Goal: Communication & Community: Answer question/provide support

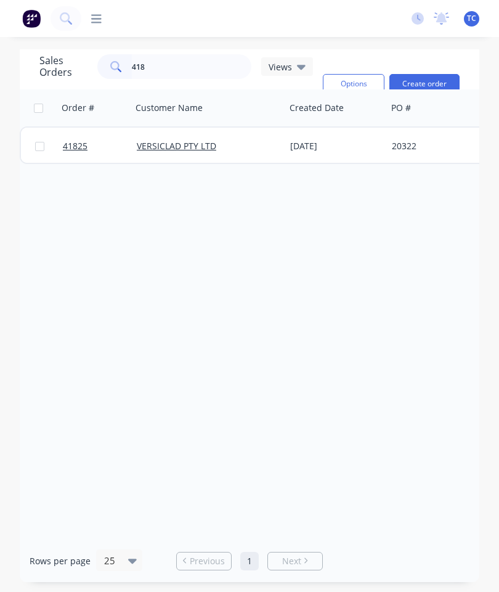
type input "41"
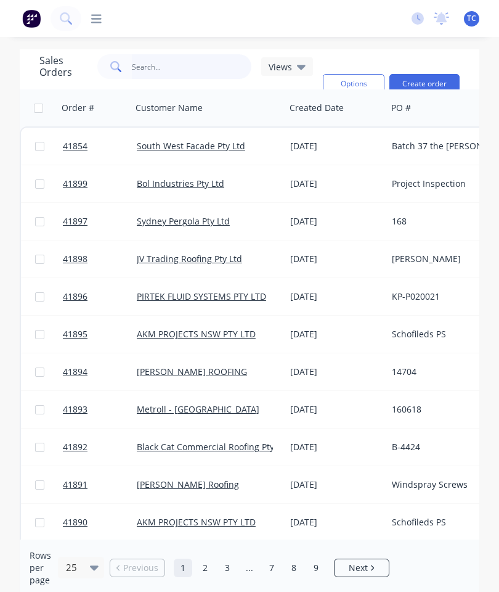
click at [175, 72] on input "text" at bounding box center [192, 66] width 120 height 25
type input "41891"
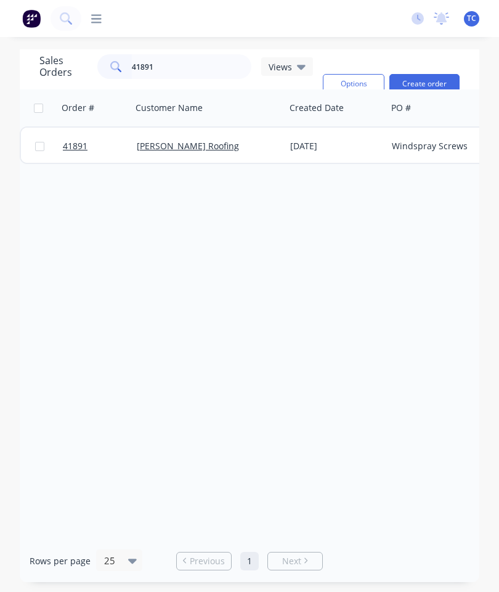
click at [65, 147] on span "41891" at bounding box center [75, 146] width 25 height 12
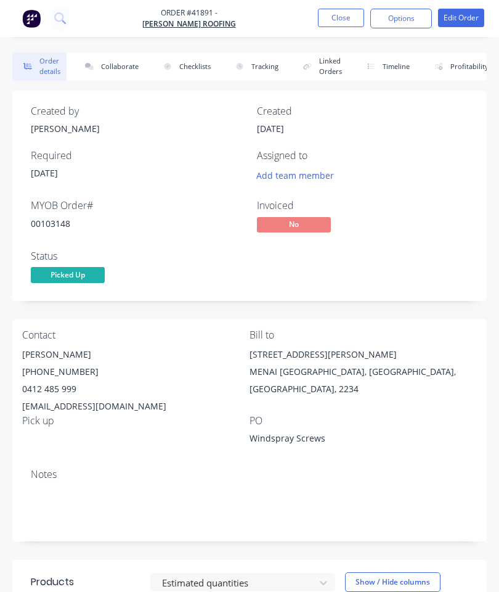
click at [120, 71] on button "Collaborate" at bounding box center [109, 66] width 71 height 28
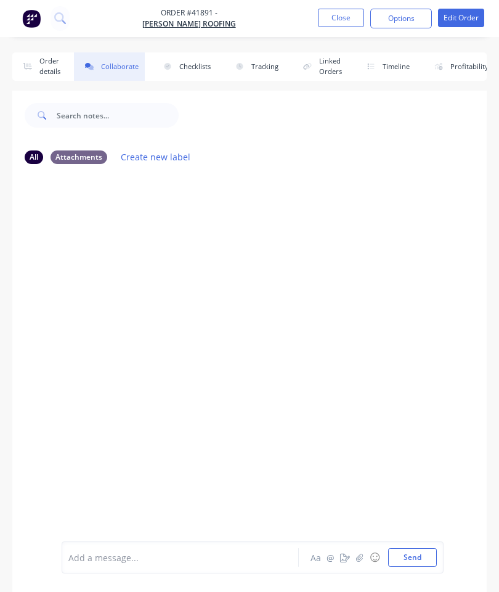
click at [359, 555] on icon "button" at bounding box center [359, 557] width 7 height 8
click at [409, 560] on button "Send" at bounding box center [412, 557] width 49 height 18
click at [363, 555] on icon "button" at bounding box center [359, 557] width 7 height 9
click at [412, 560] on button "Send" at bounding box center [412, 557] width 49 height 18
click at [338, 14] on button "Close" at bounding box center [341, 18] width 46 height 18
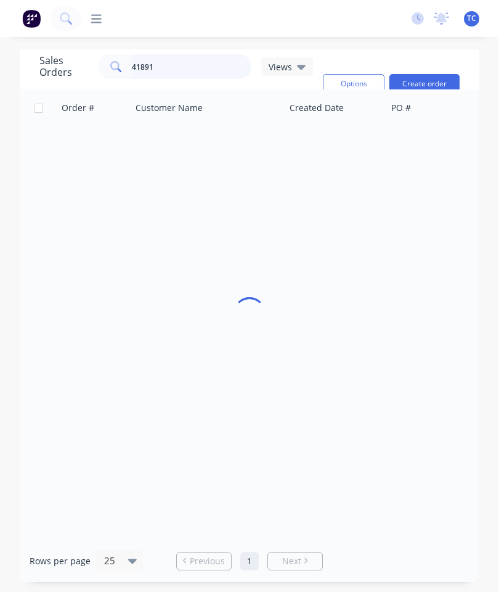
click at [198, 65] on input "41891" at bounding box center [192, 66] width 120 height 25
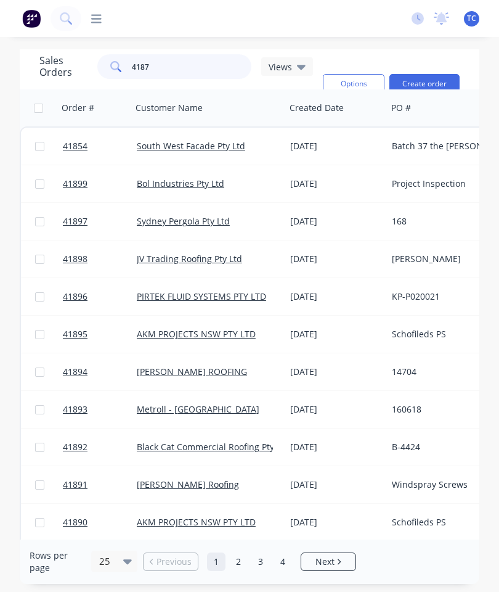
type input "41872"
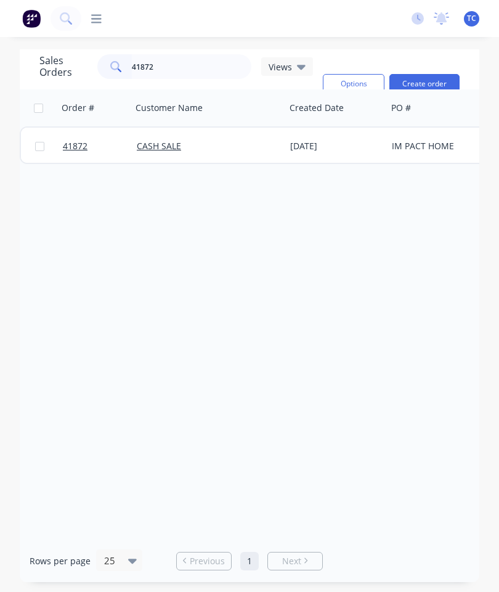
click at [70, 142] on span "41872" at bounding box center [75, 146] width 25 height 12
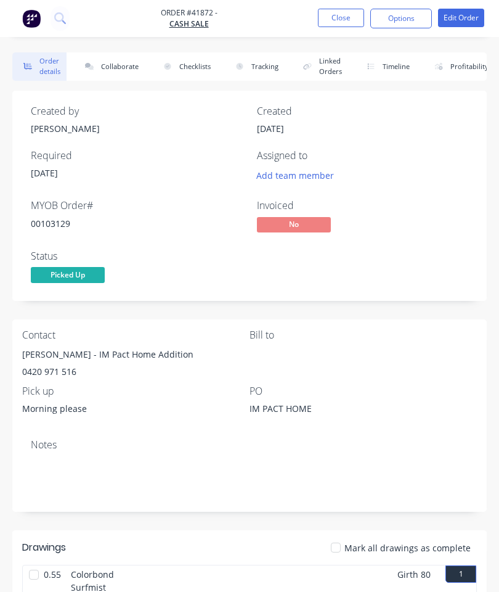
click at [123, 64] on button "Collaborate" at bounding box center [109, 66] width 71 height 28
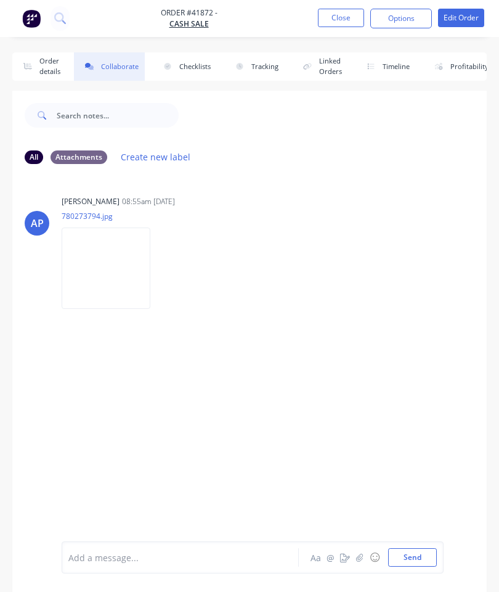
click at [360, 563] on button "button" at bounding box center [360, 557] width 15 height 15
click at [415, 557] on button "Send" at bounding box center [412, 557] width 49 height 18
click at [46, 68] on button "Order details" at bounding box center [39, 66] width 54 height 28
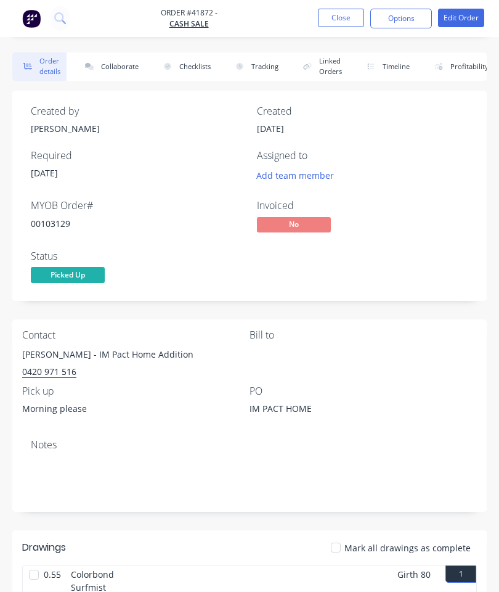
click at [351, 27] on button "Close" at bounding box center [341, 18] width 46 height 18
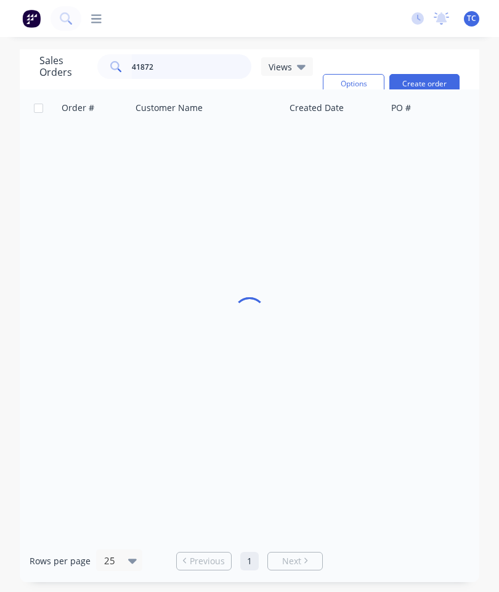
click at [201, 57] on input "41872" at bounding box center [192, 66] width 120 height 25
click at [186, 64] on input "41872" at bounding box center [192, 66] width 120 height 25
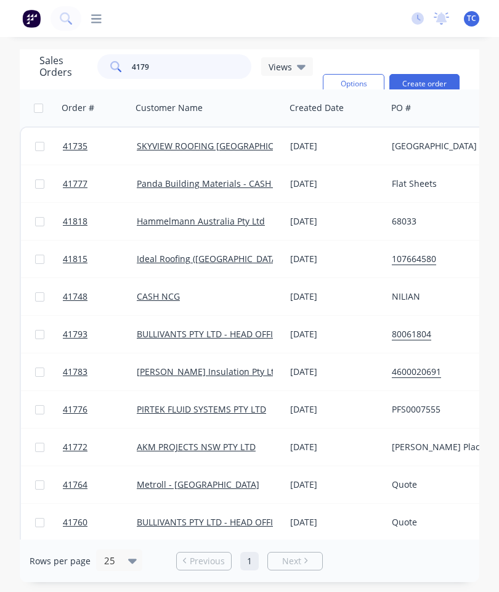
type input "41793"
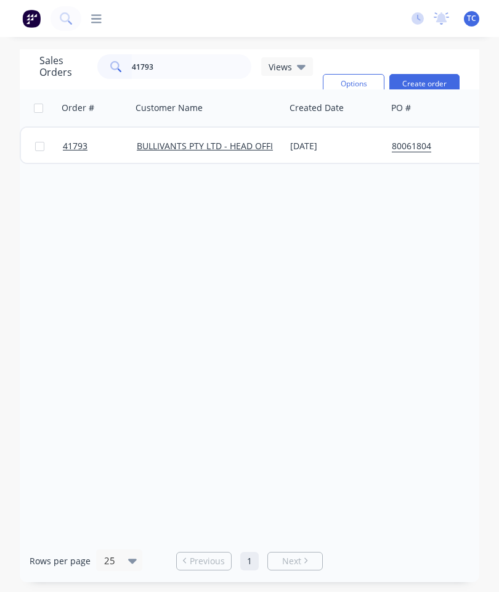
click at [72, 145] on span "41793" at bounding box center [75, 146] width 25 height 12
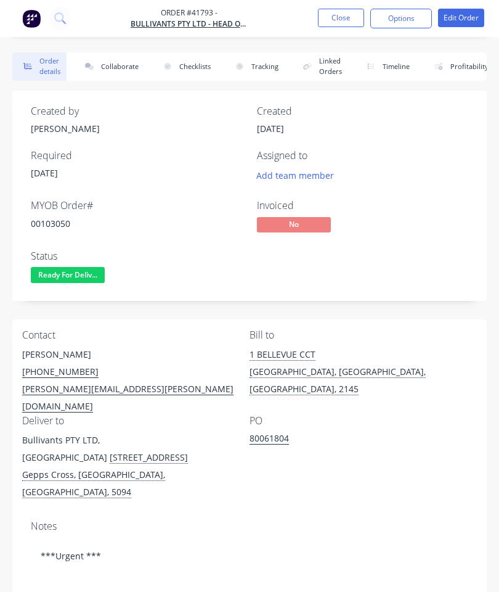
click at [113, 59] on button "Collaborate" at bounding box center [109, 66] width 71 height 28
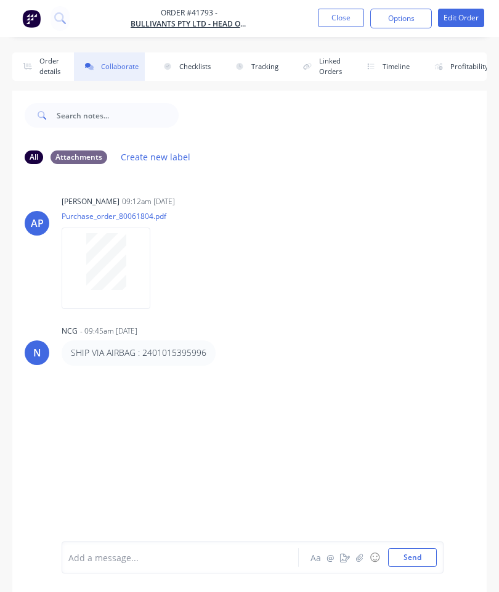
click at [361, 550] on button "button" at bounding box center [360, 557] width 15 height 15
click at [415, 555] on button "Send" at bounding box center [412, 557] width 49 height 18
click at [335, 17] on button "Close" at bounding box center [341, 18] width 46 height 18
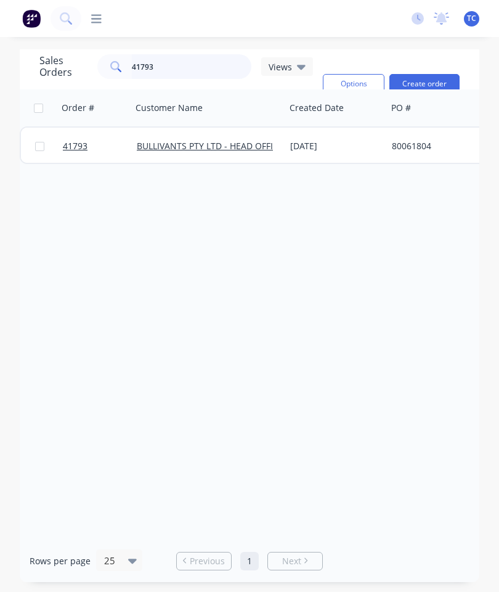
click at [208, 71] on input "41793" at bounding box center [192, 66] width 120 height 25
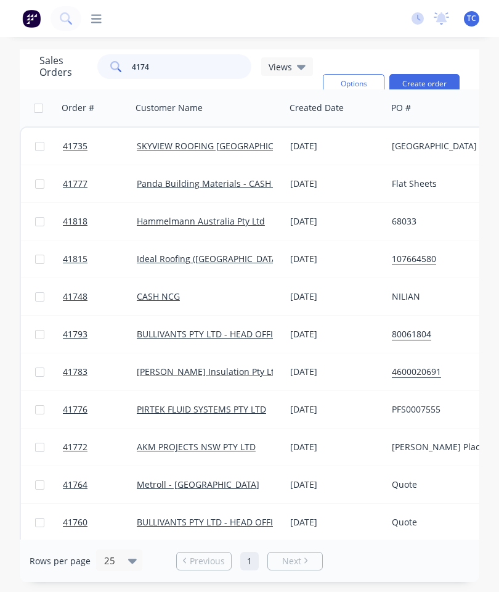
type input "41742"
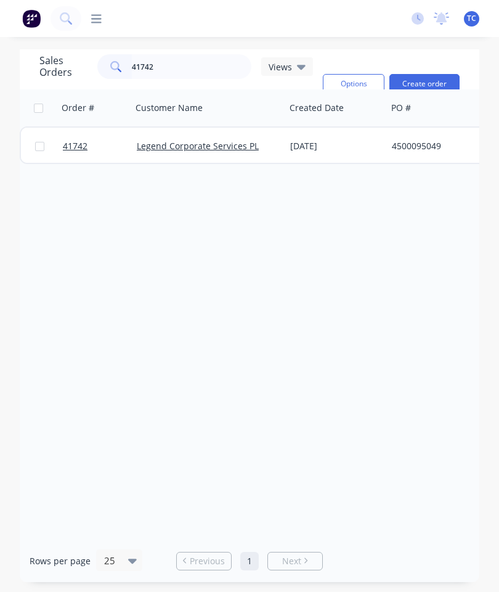
click at [73, 147] on span "41742" at bounding box center [75, 146] width 25 height 12
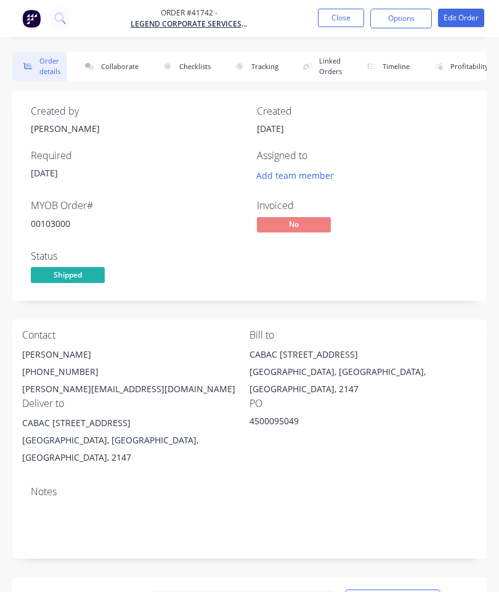
click at [115, 71] on button "Collaborate" at bounding box center [109, 66] width 71 height 28
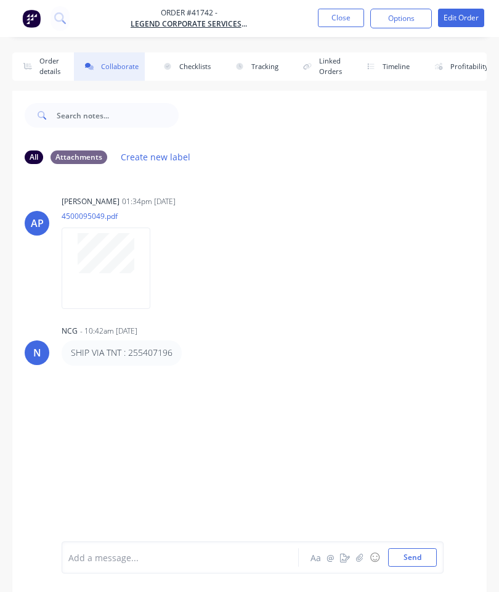
click at [364, 556] on icon "button" at bounding box center [359, 557] width 7 height 9
click at [413, 558] on button "Send" at bounding box center [412, 557] width 49 height 18
click at [50, 78] on button "Order details" at bounding box center [39, 66] width 54 height 28
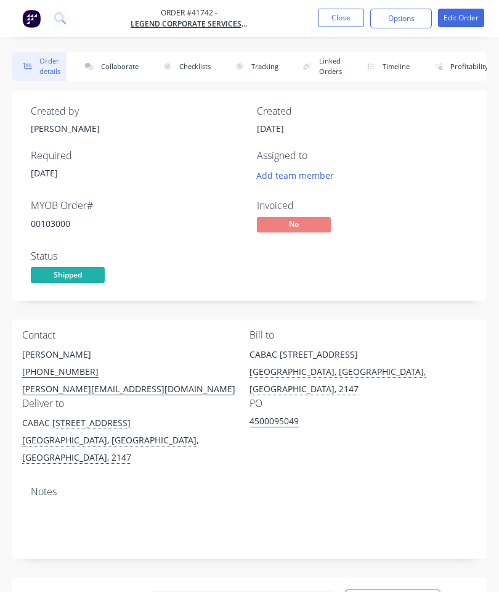
click at [338, 23] on button "Close" at bounding box center [341, 18] width 46 height 18
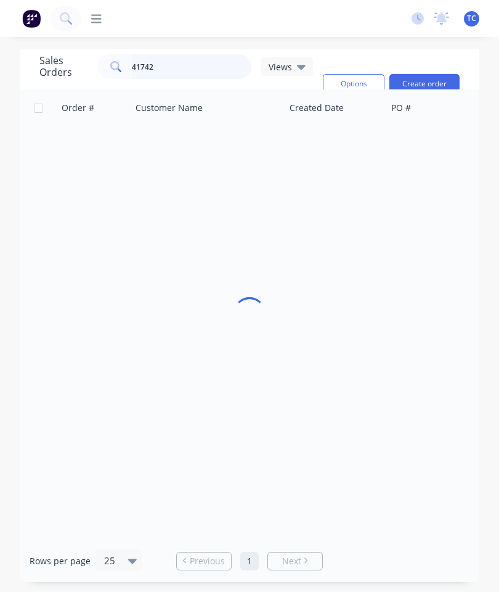
click at [194, 68] on input "41742" at bounding box center [192, 66] width 120 height 25
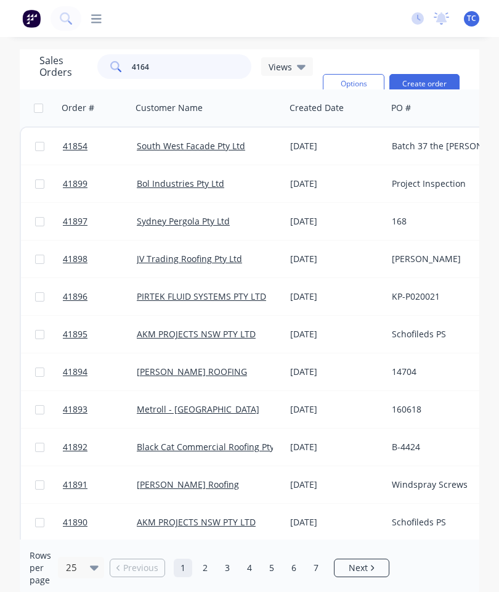
type input "41641"
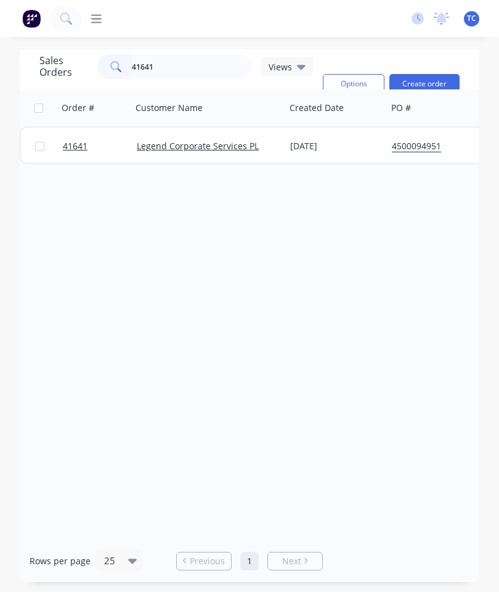
click at [76, 147] on span "41641" at bounding box center [75, 146] width 25 height 12
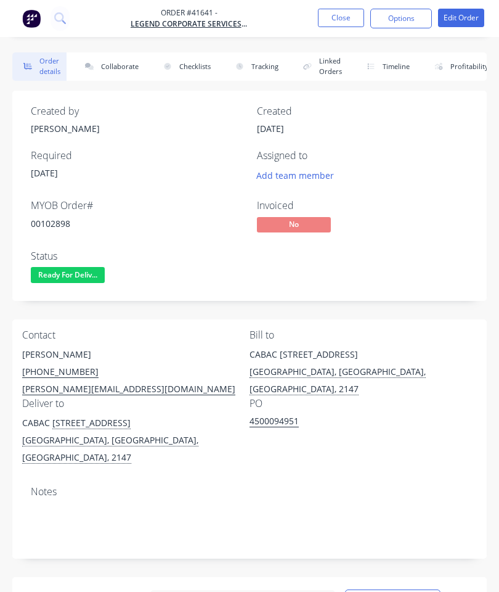
click at [112, 63] on button "Collaborate" at bounding box center [109, 66] width 71 height 28
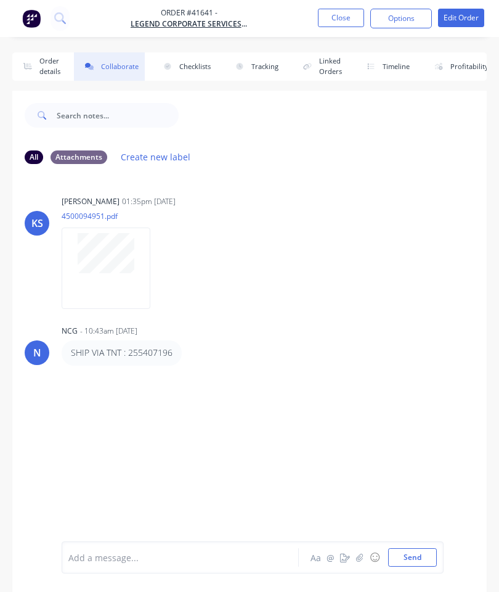
click at [360, 554] on icon "button" at bounding box center [359, 557] width 7 height 8
click at [410, 561] on button "Send" at bounding box center [412, 557] width 49 height 18
click at [348, 17] on button "Close" at bounding box center [341, 18] width 46 height 18
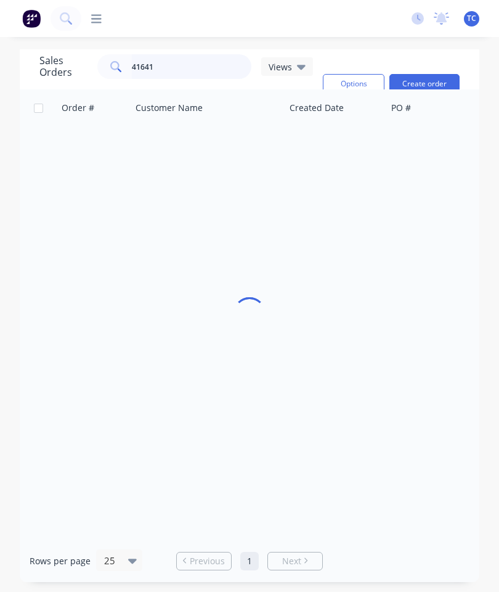
click at [208, 67] on input "41641" at bounding box center [192, 66] width 120 height 25
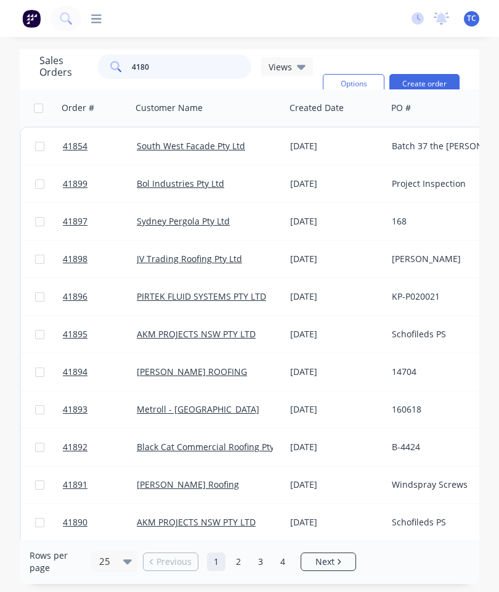
type input "41805"
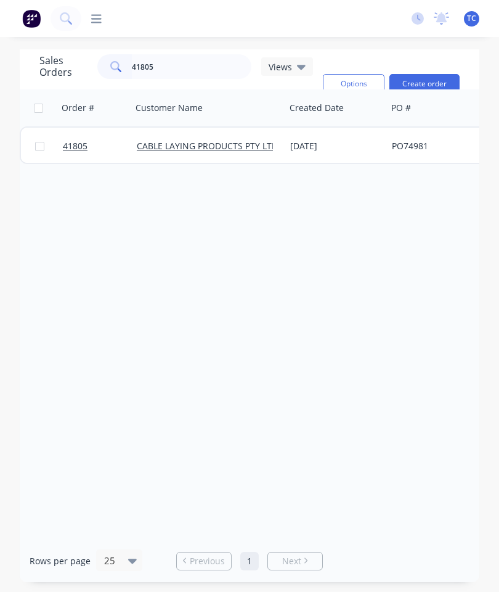
click at [67, 148] on span "41805" at bounding box center [75, 146] width 25 height 12
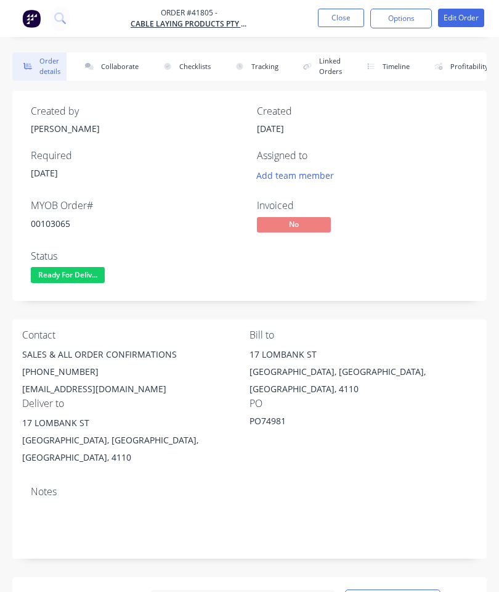
click at [128, 73] on button "Collaborate" at bounding box center [109, 66] width 71 height 28
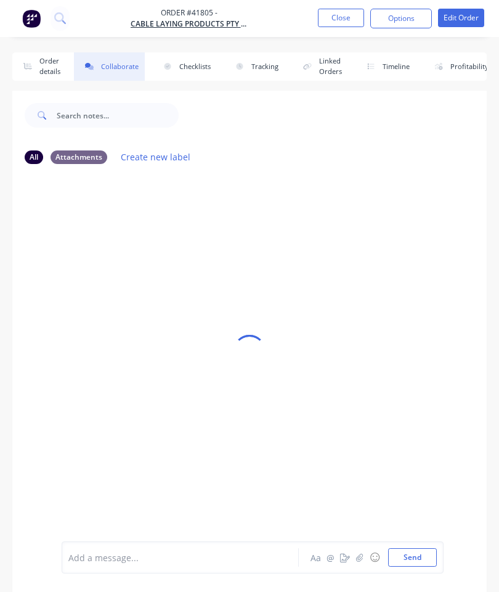
click at [364, 557] on icon "button" at bounding box center [359, 557] width 7 height 9
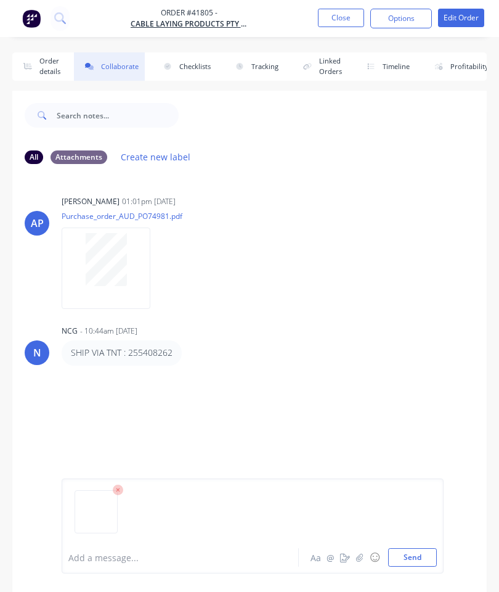
click at [409, 560] on button "Send" at bounding box center [412, 557] width 49 height 18
click at [340, 18] on button "Close" at bounding box center [341, 18] width 46 height 18
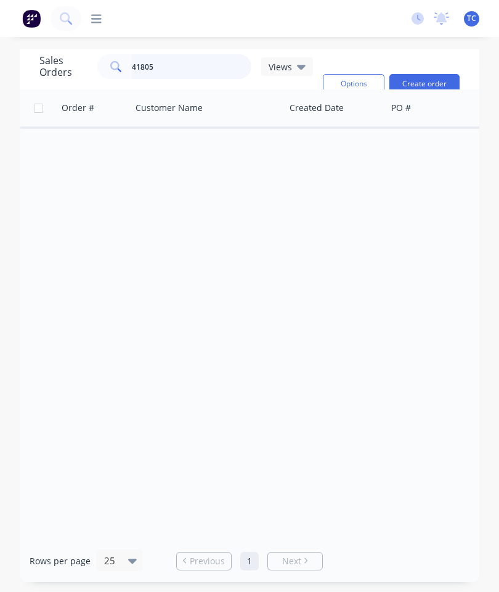
click at [198, 71] on input "41805" at bounding box center [192, 66] width 120 height 25
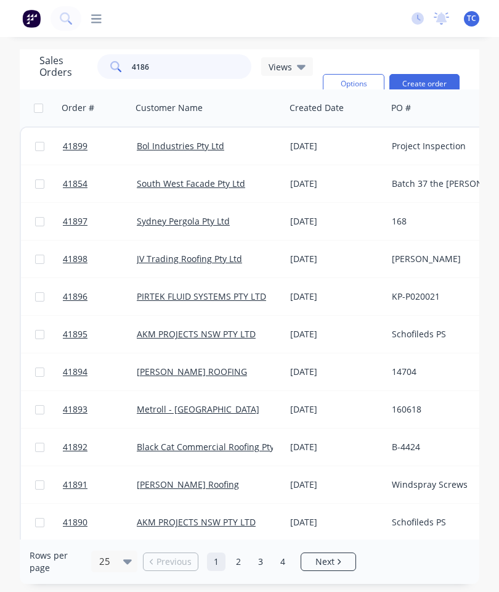
type input "41864"
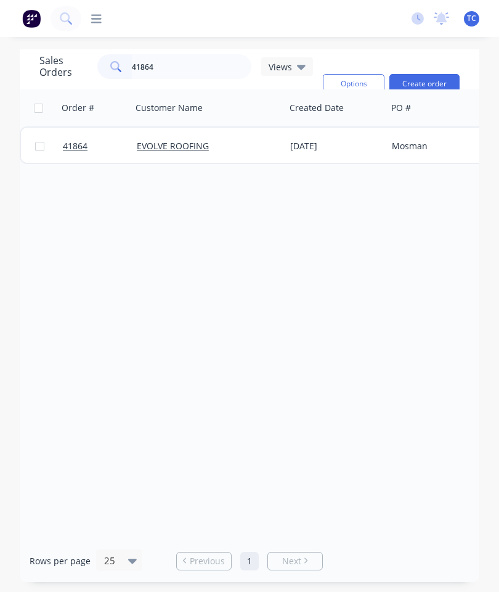
click at [78, 152] on link "41864" at bounding box center [100, 146] width 74 height 37
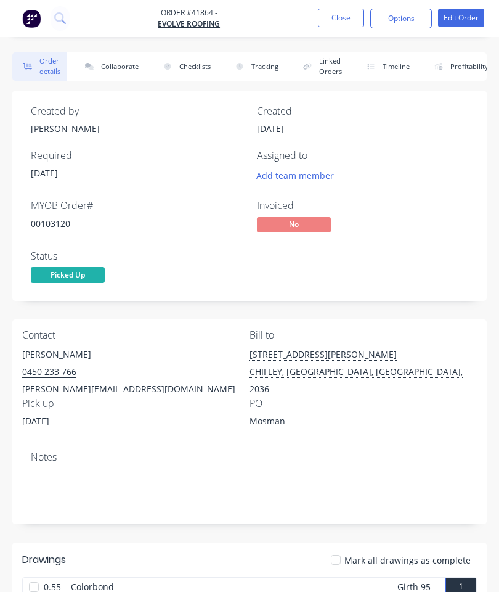
click at [115, 68] on button "Collaborate" at bounding box center [109, 66] width 71 height 28
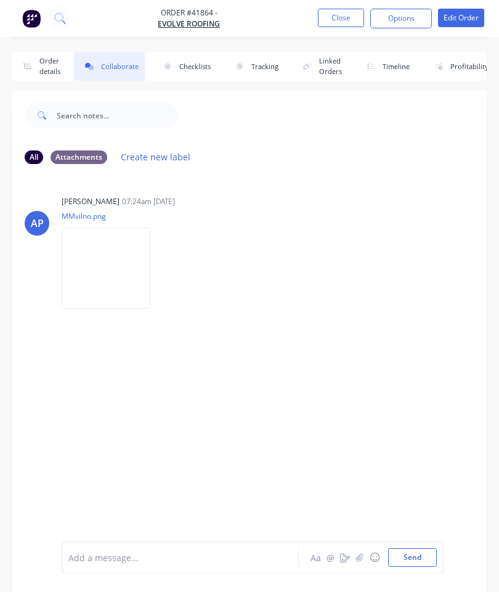
click at [359, 550] on button "button" at bounding box center [360, 557] width 15 height 15
click at [410, 558] on button "Send" at bounding box center [412, 557] width 49 height 18
click at [342, 12] on button "Close" at bounding box center [341, 18] width 46 height 18
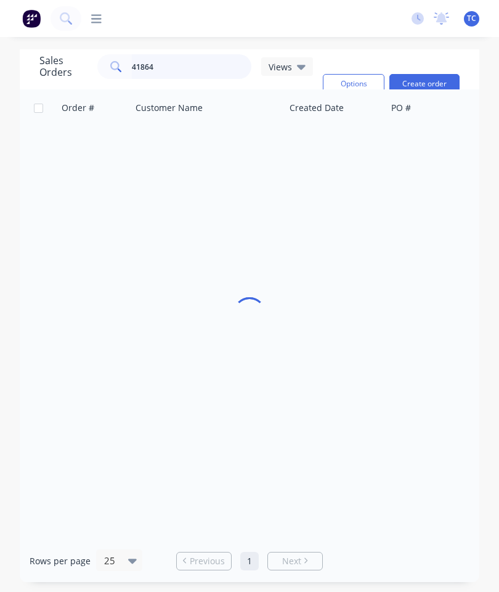
click at [198, 68] on input "41864" at bounding box center [192, 66] width 120 height 25
type input "41846"
click at [73, 143] on span "41846" at bounding box center [75, 146] width 25 height 12
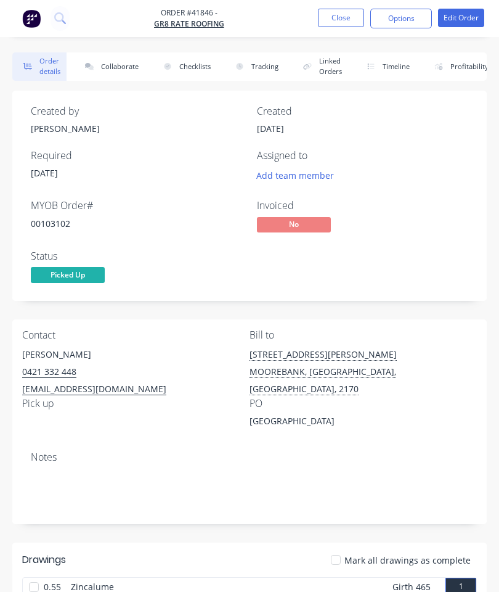
click at [124, 63] on button "Collaborate" at bounding box center [109, 66] width 71 height 28
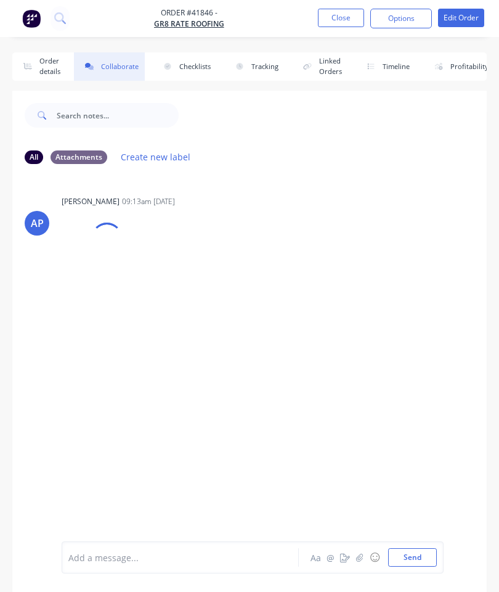
click at [364, 553] on icon "button" at bounding box center [359, 557] width 7 height 9
click at [428, 549] on button "Send" at bounding box center [412, 557] width 49 height 18
click at [337, 23] on button "Close" at bounding box center [341, 18] width 46 height 18
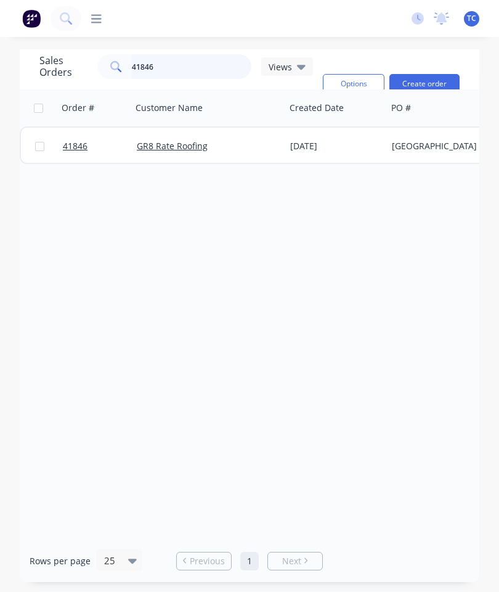
click at [207, 71] on input "41846" at bounding box center [192, 66] width 120 height 25
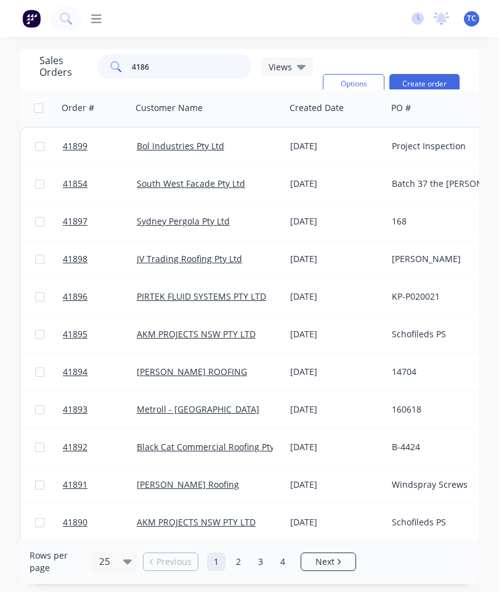
type input "41866"
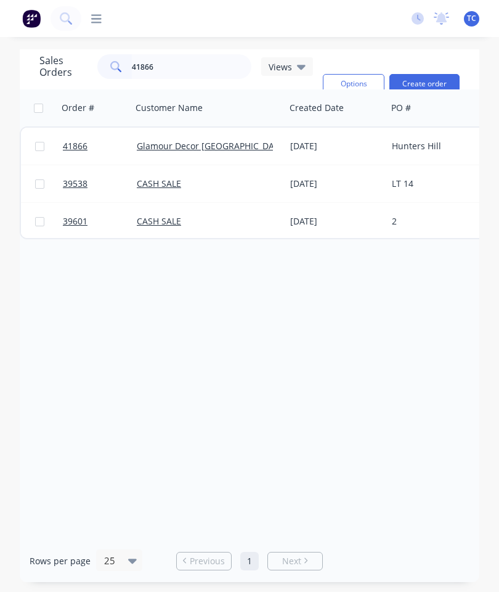
click at [81, 149] on span "41866" at bounding box center [75, 146] width 25 height 12
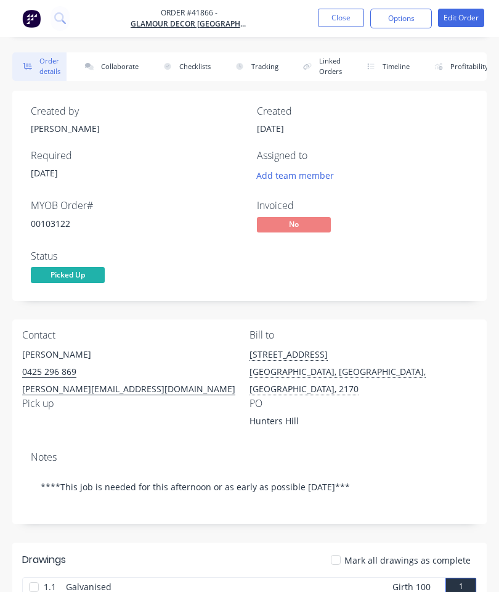
click at [129, 65] on button "Collaborate" at bounding box center [109, 66] width 71 height 28
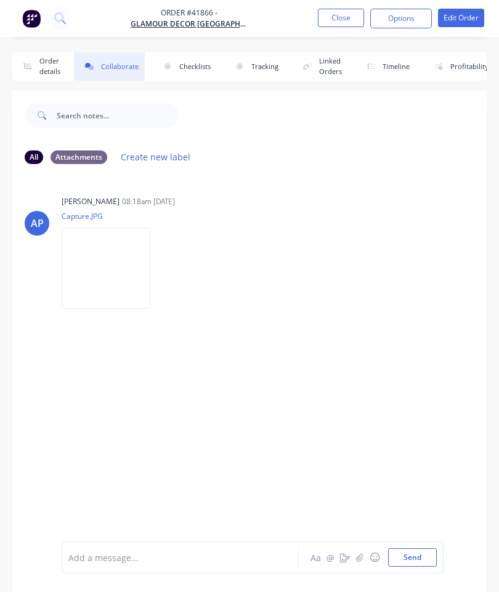
click at [369, 561] on button "☺" at bounding box center [374, 557] width 15 height 15
click at [359, 562] on button "button" at bounding box center [360, 557] width 15 height 15
click at [417, 549] on button "Send" at bounding box center [412, 557] width 49 height 18
click at [41, 76] on button "Order details" at bounding box center [39, 66] width 54 height 28
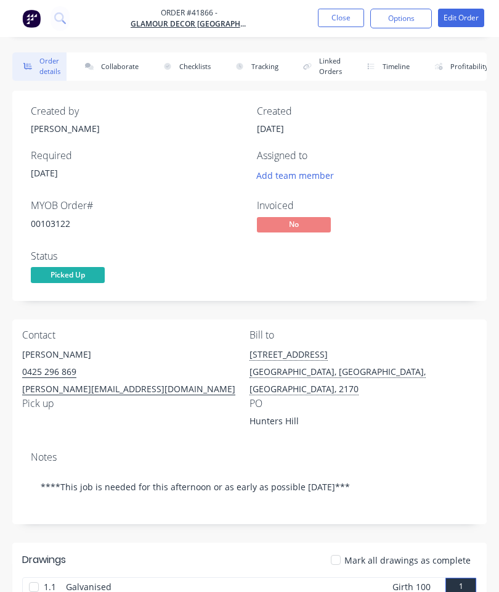
click at [343, 12] on button "Close" at bounding box center [341, 18] width 46 height 18
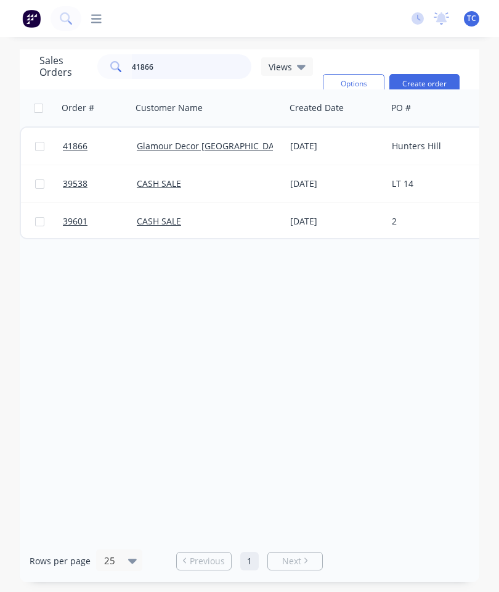
click at [192, 70] on input "41866" at bounding box center [192, 66] width 120 height 25
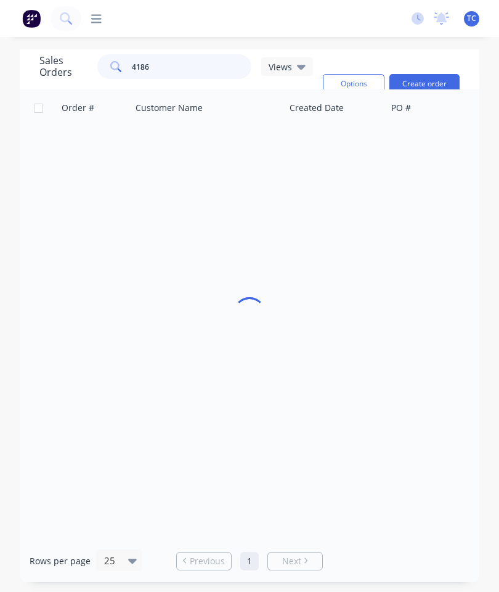
type input "41863"
click at [66, 152] on link "41863" at bounding box center [100, 146] width 74 height 37
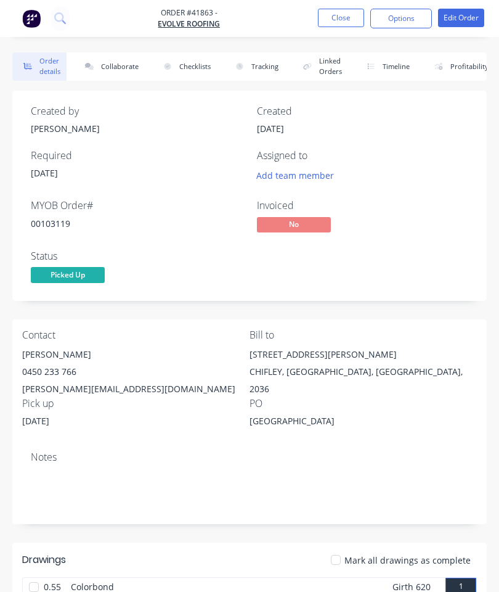
click at [120, 69] on button "Collaborate" at bounding box center [109, 66] width 71 height 28
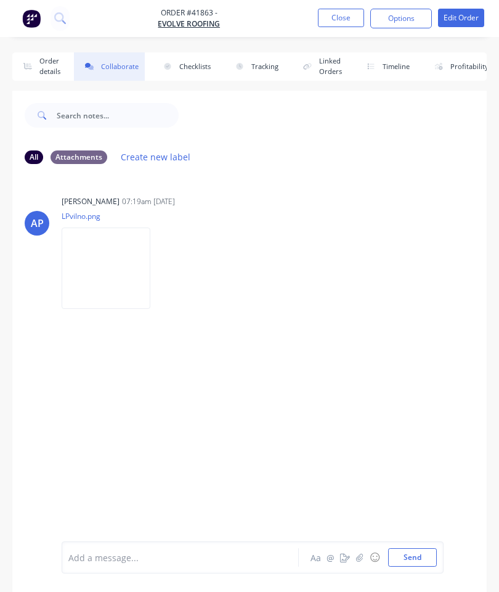
click at [361, 552] on button "button" at bounding box center [360, 557] width 15 height 15
click at [417, 552] on button "Send" at bounding box center [412, 557] width 49 height 18
click at [346, 22] on button "Close" at bounding box center [341, 18] width 46 height 18
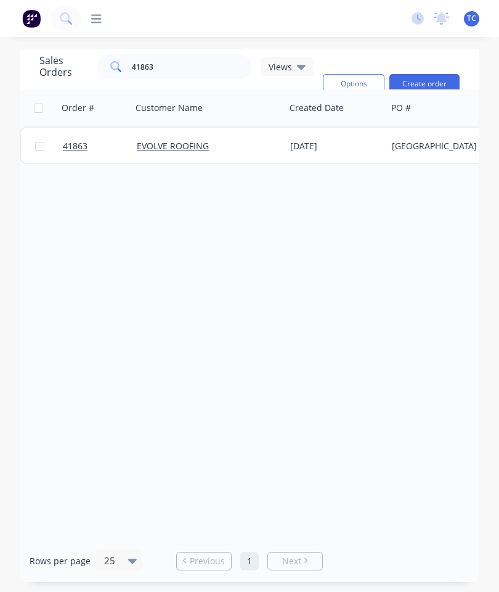
click at [76, 144] on span "41863" at bounding box center [75, 146] width 25 height 12
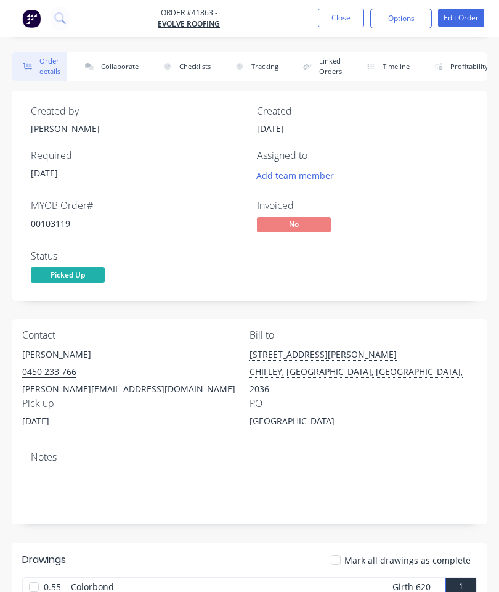
click at [335, 26] on button "Close" at bounding box center [341, 18] width 46 height 18
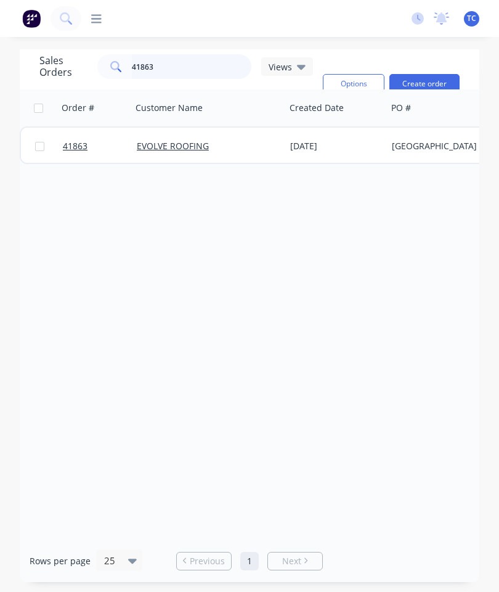
click at [190, 62] on input "41863" at bounding box center [192, 66] width 120 height 25
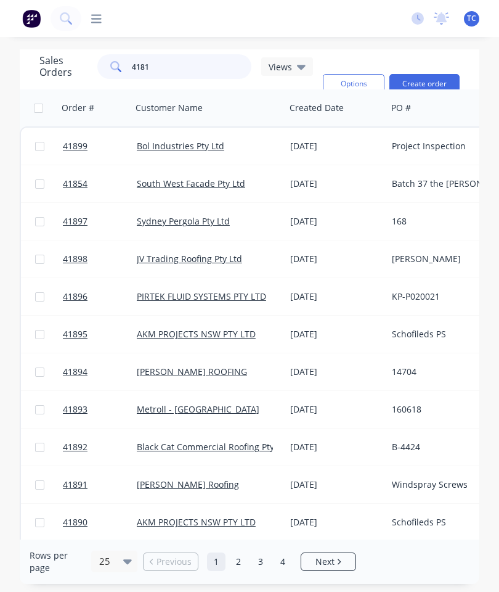
type input "41813"
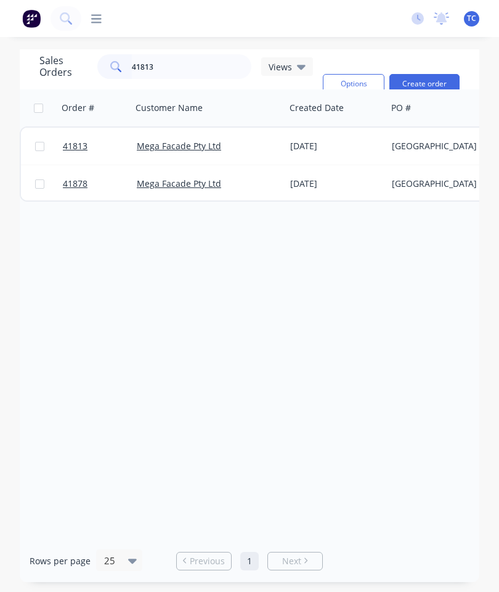
click at [79, 145] on span "41813" at bounding box center [75, 146] width 25 height 12
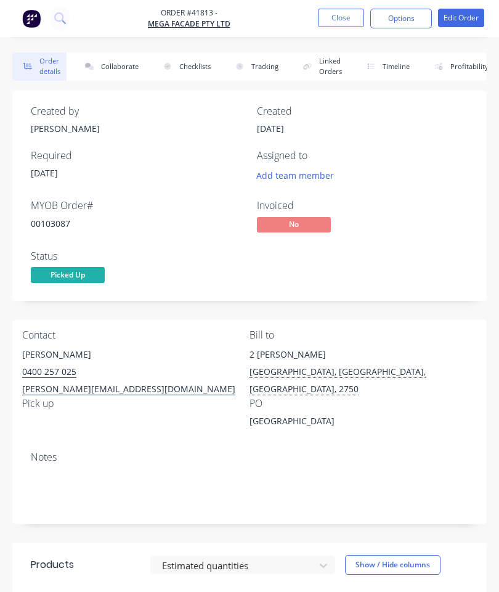
click at [112, 67] on button "Collaborate" at bounding box center [109, 66] width 71 height 28
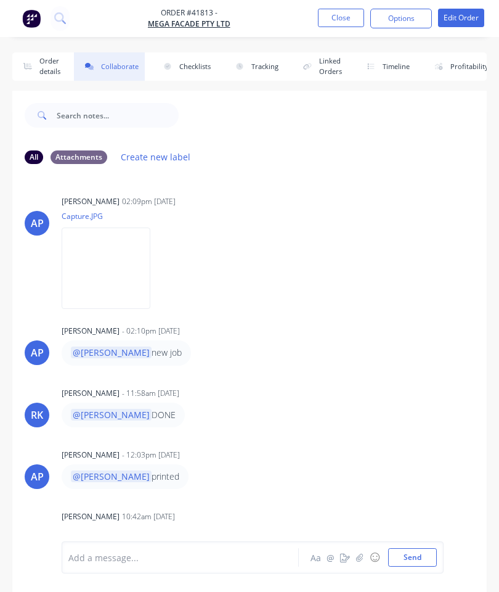
click at [365, 561] on button "button" at bounding box center [360, 557] width 15 height 15
click at [425, 552] on button "Send" at bounding box center [412, 557] width 49 height 18
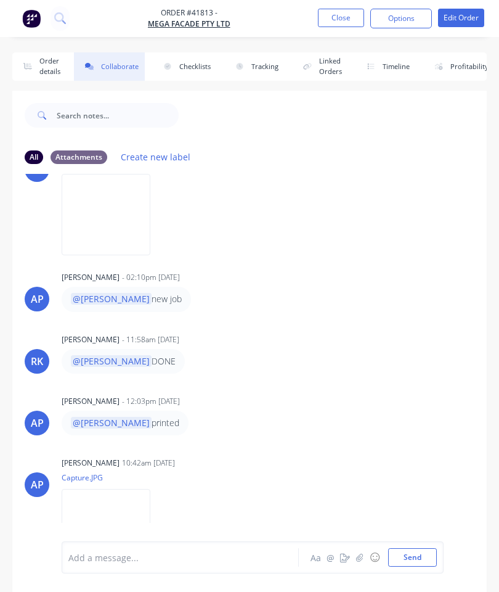
click at [329, 27] on button "Close" at bounding box center [341, 18] width 46 height 18
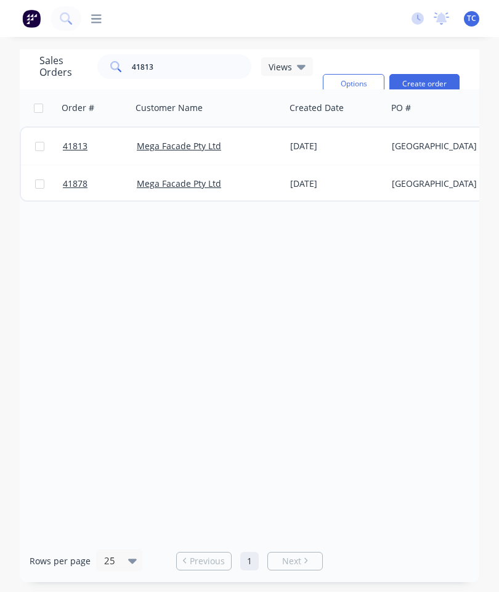
click at [78, 147] on span "41813" at bounding box center [75, 146] width 25 height 12
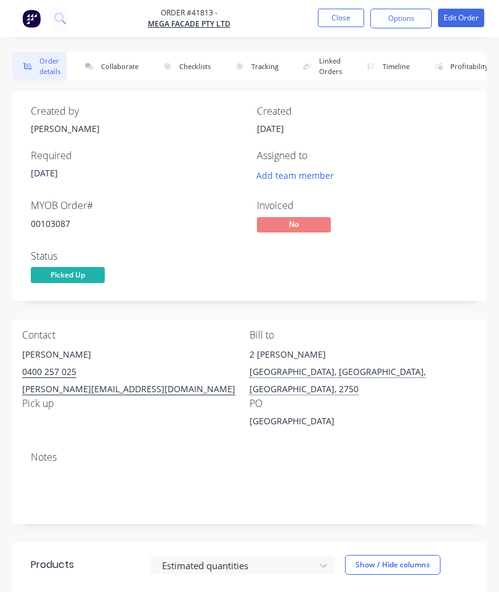
click at [344, 21] on button "Close" at bounding box center [341, 18] width 46 height 18
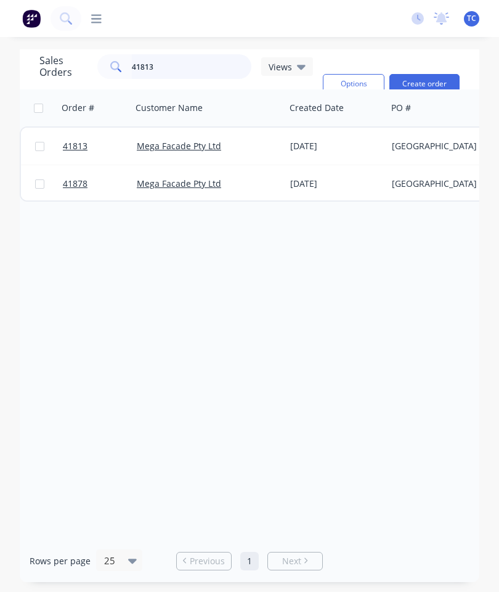
click at [206, 70] on input "41813" at bounding box center [192, 66] width 120 height 25
type input "4"
type input "Pergo"
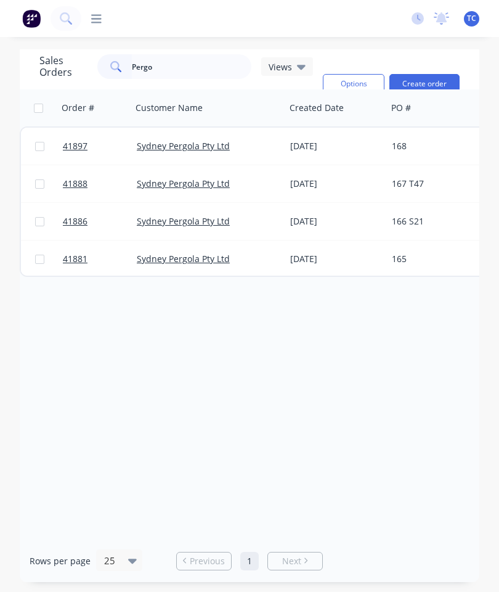
click at [75, 259] on span "41881" at bounding box center [75, 259] width 25 height 12
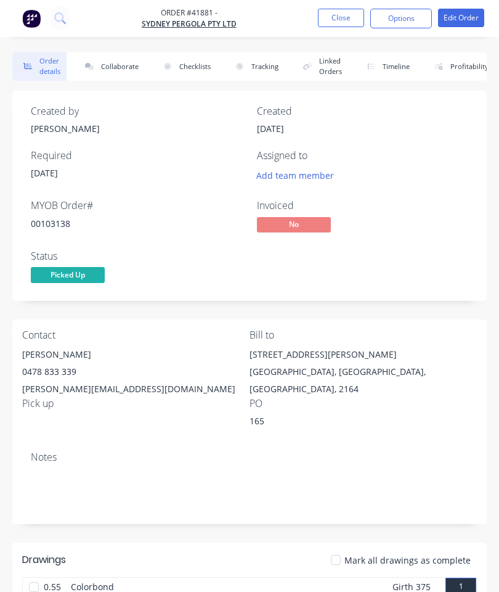
click at [120, 67] on button "Collaborate" at bounding box center [109, 66] width 71 height 28
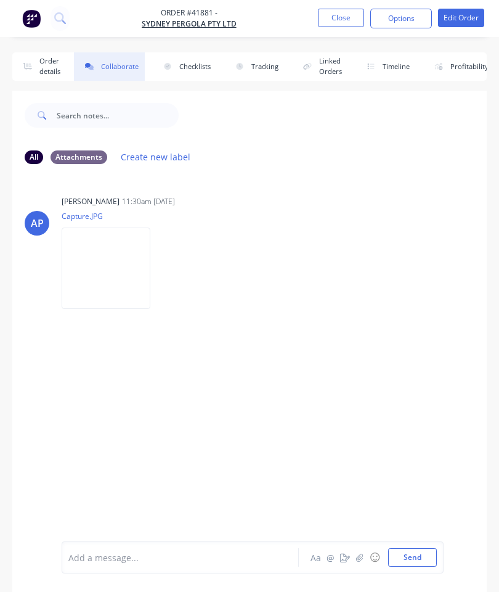
click at [358, 556] on icon "button" at bounding box center [359, 557] width 7 height 8
click at [419, 555] on button "Send" at bounding box center [412, 557] width 49 height 18
click at [344, 17] on button "Close" at bounding box center [341, 18] width 46 height 18
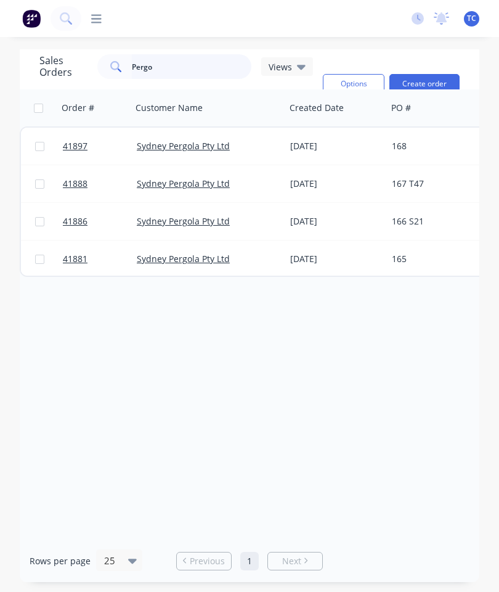
click at [190, 68] on input "Pergo" at bounding box center [192, 66] width 120 height 25
type input "P"
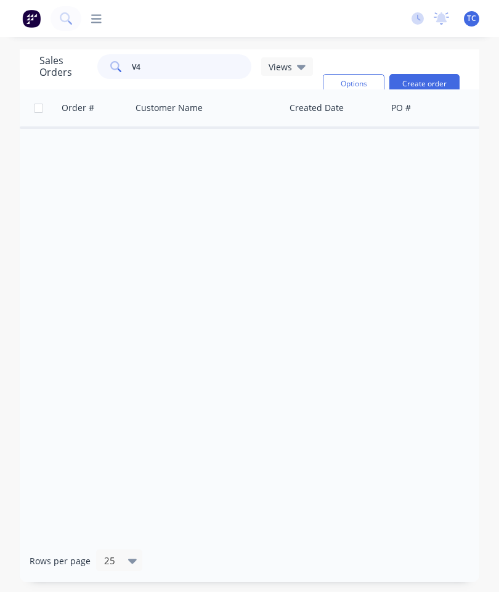
type input "V"
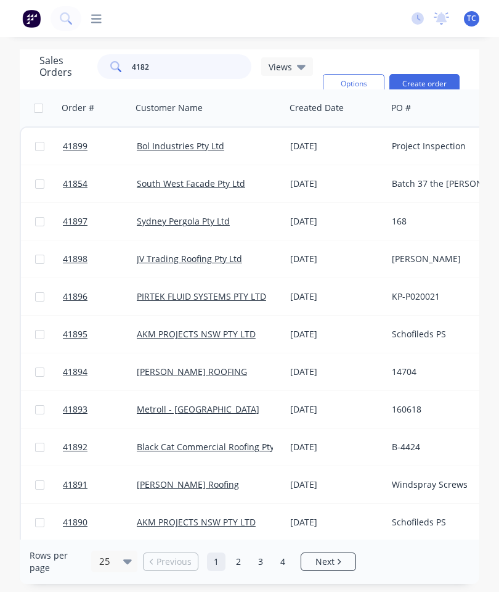
type input "41825"
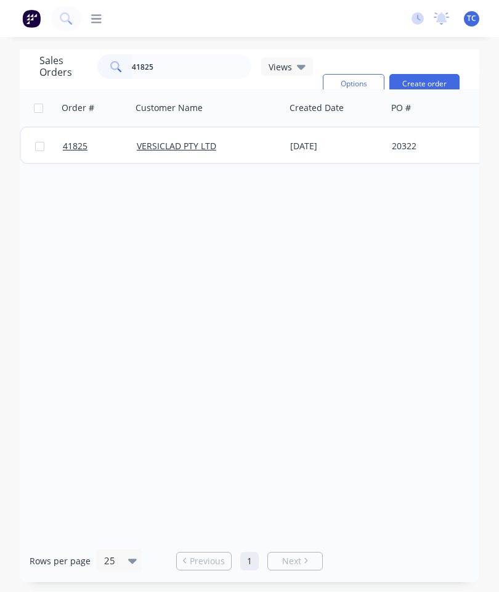
click at [64, 155] on link "41825" at bounding box center [100, 146] width 74 height 37
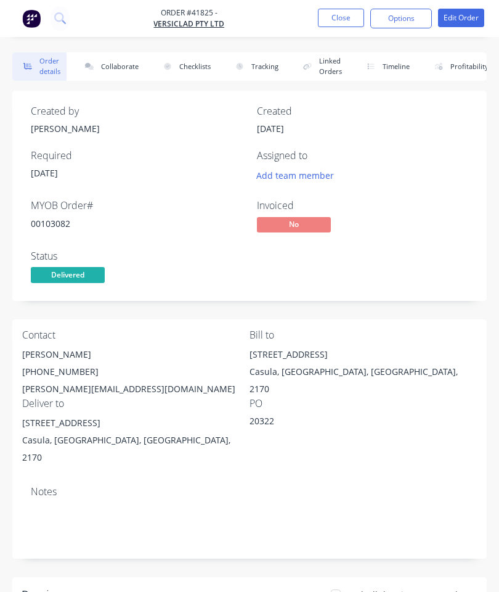
click at [117, 68] on button "Collaborate" at bounding box center [109, 66] width 71 height 28
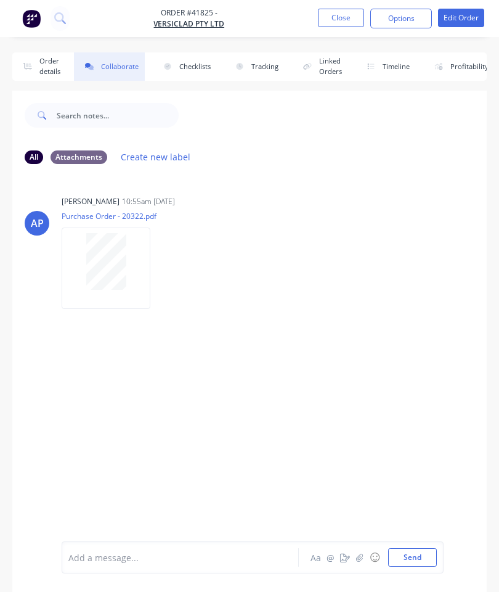
click at [359, 561] on icon "button" at bounding box center [359, 557] width 7 height 8
click at [418, 550] on button "Send" at bounding box center [412, 557] width 49 height 18
click at [345, 20] on button "Close" at bounding box center [341, 18] width 46 height 18
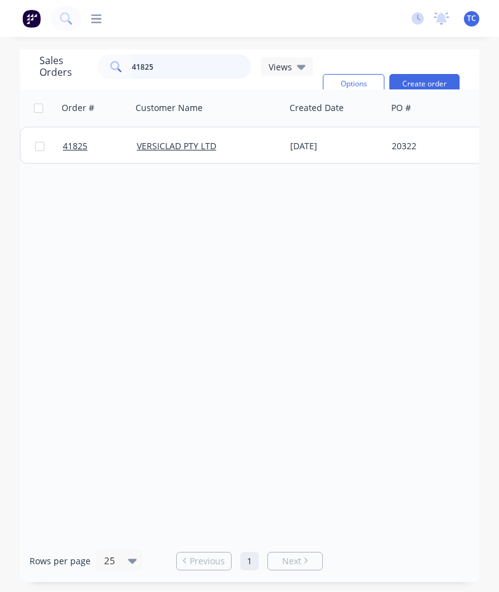
click at [187, 70] on input "41825" at bounding box center [192, 66] width 120 height 25
type input "41826"
click at [70, 139] on link "41826" at bounding box center [100, 146] width 74 height 37
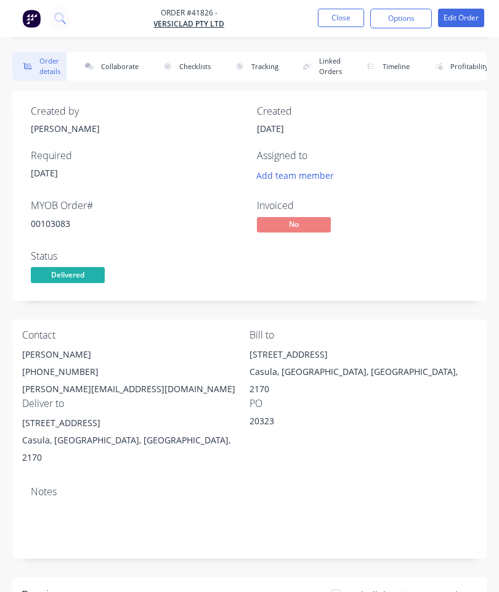
click at [114, 64] on button "Collaborate" at bounding box center [109, 66] width 71 height 28
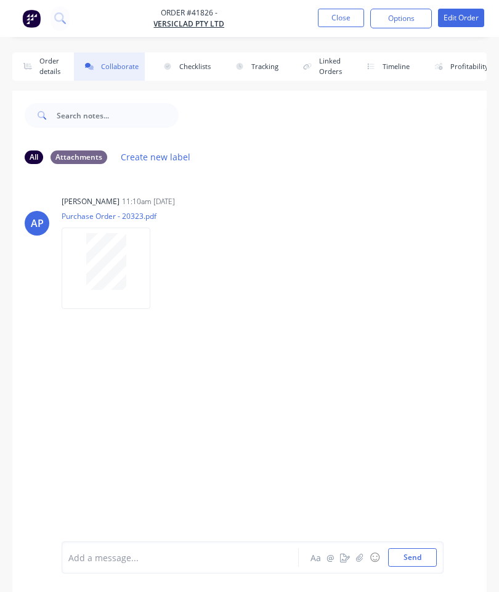
click at [363, 552] on button "button" at bounding box center [360, 557] width 15 height 15
click at [415, 549] on button "Send" at bounding box center [412, 557] width 49 height 18
click at [340, 16] on button "Close" at bounding box center [341, 18] width 46 height 18
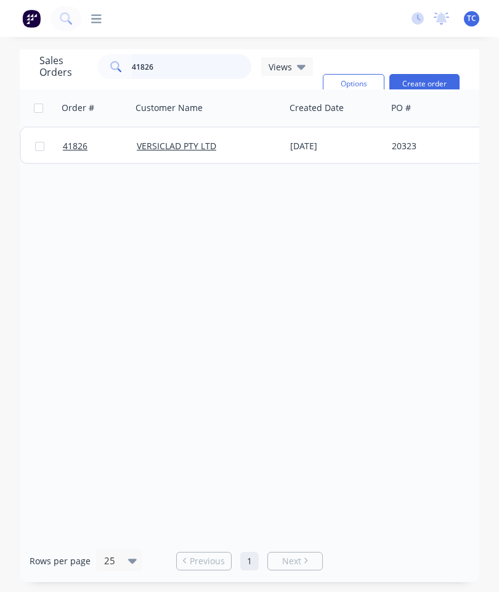
click at [220, 67] on input "41826" at bounding box center [192, 66] width 120 height 25
type input "41831"
click at [66, 147] on span "41831" at bounding box center [75, 146] width 25 height 12
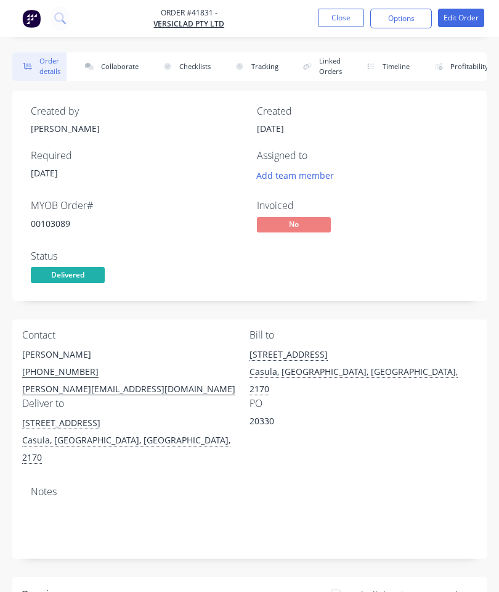
click at [119, 67] on button "Collaborate" at bounding box center [109, 66] width 71 height 28
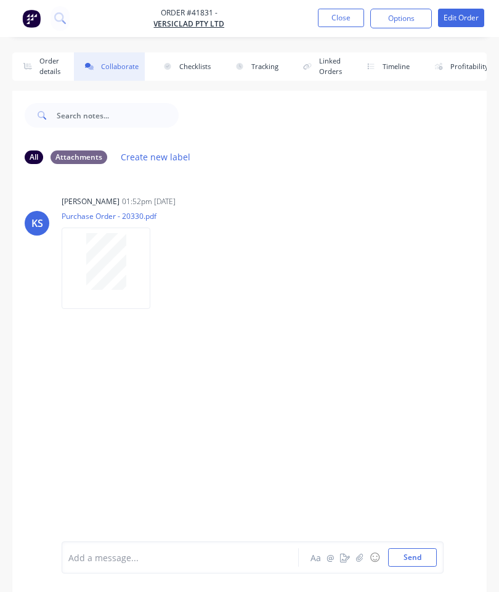
click at [354, 557] on button "button" at bounding box center [360, 557] width 15 height 15
click at [412, 542] on div at bounding box center [252, 516] width 369 height 63
click at [416, 549] on button "Send" at bounding box center [412, 557] width 49 height 18
click at [343, 18] on button "Close" at bounding box center [341, 18] width 46 height 18
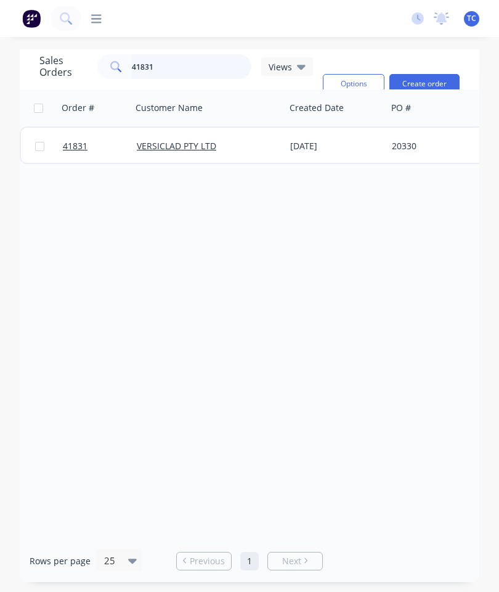
click at [195, 65] on input "41831" at bounding box center [192, 66] width 120 height 25
type input "41833"
click at [79, 151] on span "41833" at bounding box center [75, 146] width 25 height 12
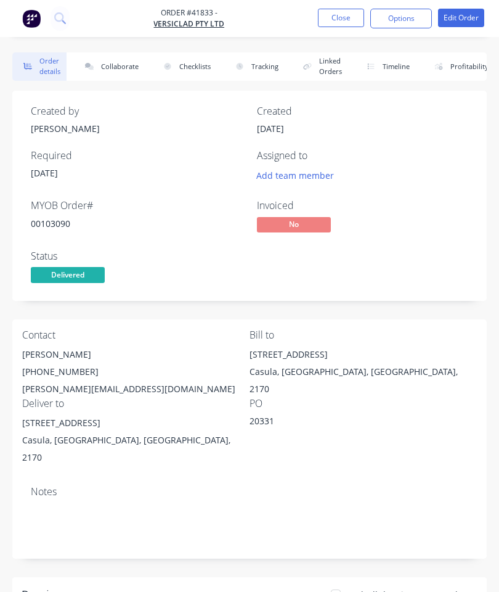
click at [121, 64] on button "Collaborate" at bounding box center [109, 66] width 71 height 28
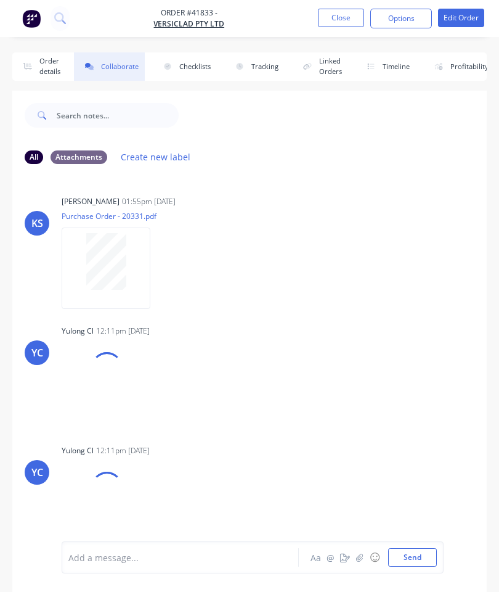
click at [357, 556] on icon "button" at bounding box center [359, 557] width 7 height 9
click at [418, 560] on button "Send" at bounding box center [412, 557] width 49 height 18
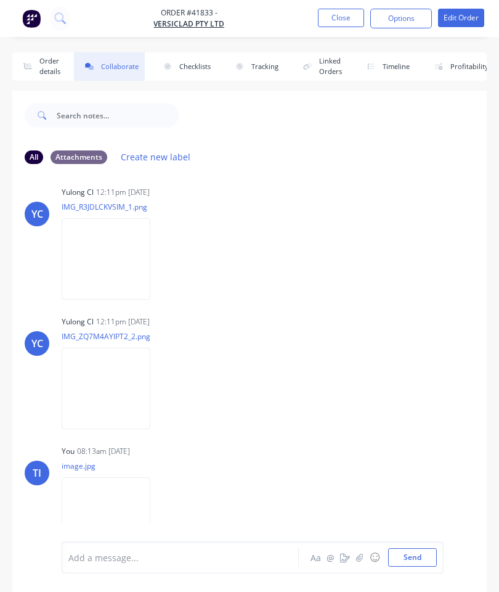
scroll to position [137, 0]
click at [346, 20] on button "Close" at bounding box center [341, 18] width 46 height 18
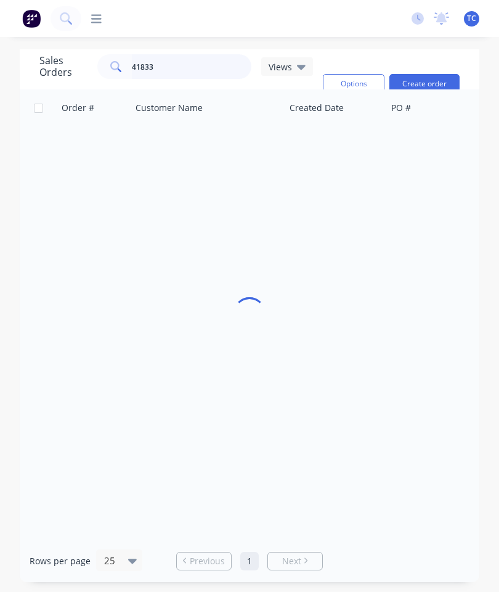
click at [190, 74] on input "41833" at bounding box center [192, 66] width 120 height 25
type input "41861"
click at [65, 142] on span "41861" at bounding box center [75, 146] width 25 height 12
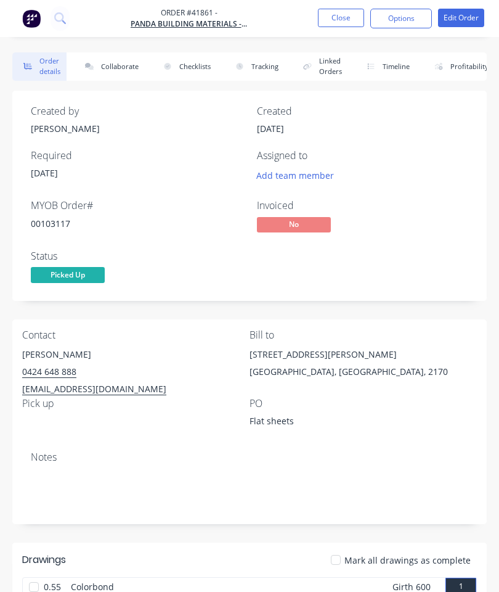
click at [113, 72] on button "Collaborate" at bounding box center [109, 66] width 71 height 28
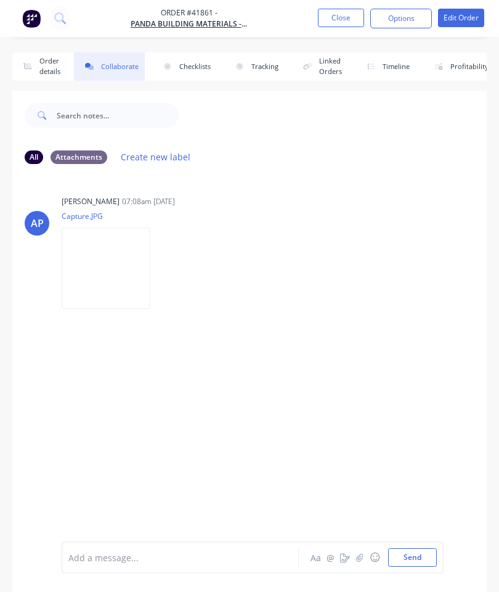
click at [360, 547] on div "Add a message... Aa @ ☺ Send" at bounding box center [253, 557] width 382 height 32
click at [362, 562] on button "button" at bounding box center [360, 557] width 15 height 15
click at [421, 552] on button "Send" at bounding box center [412, 557] width 49 height 18
click at [335, 23] on button "Close" at bounding box center [341, 18] width 46 height 18
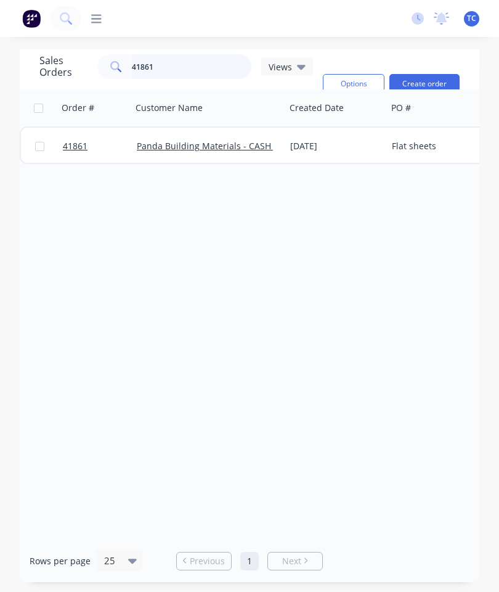
click at [188, 63] on input "41861" at bounding box center [192, 66] width 120 height 25
type input "41876"
click at [78, 144] on span "41876" at bounding box center [75, 146] width 25 height 12
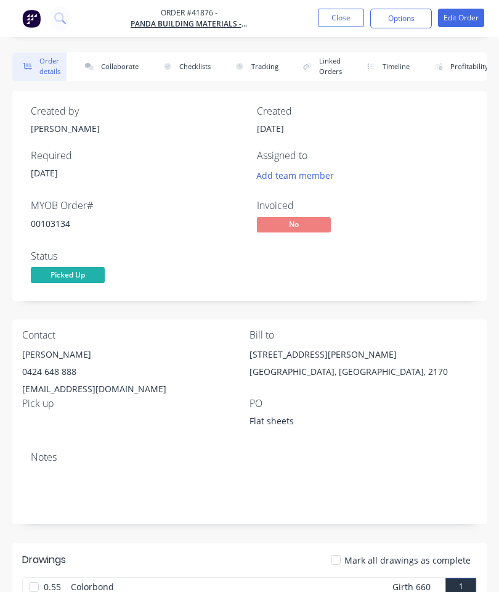
click at [109, 69] on button "Collaborate" at bounding box center [109, 66] width 71 height 28
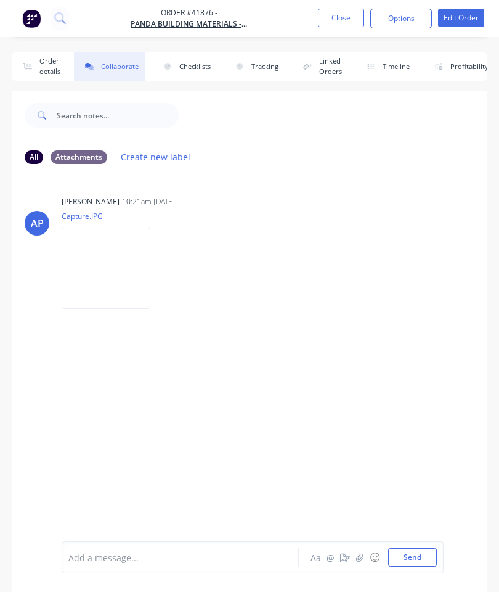
click at [366, 559] on button "button" at bounding box center [360, 557] width 15 height 15
click at [423, 557] on button "Send" at bounding box center [412, 557] width 49 height 18
click at [334, 18] on button "Close" at bounding box center [341, 18] width 46 height 18
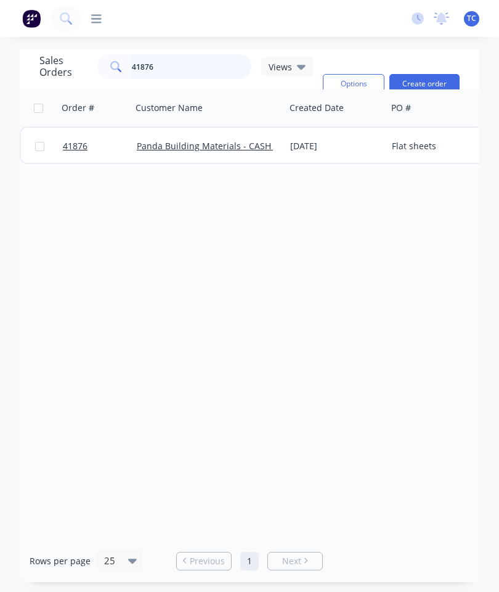
click at [191, 67] on input "41876" at bounding box center [192, 66] width 120 height 25
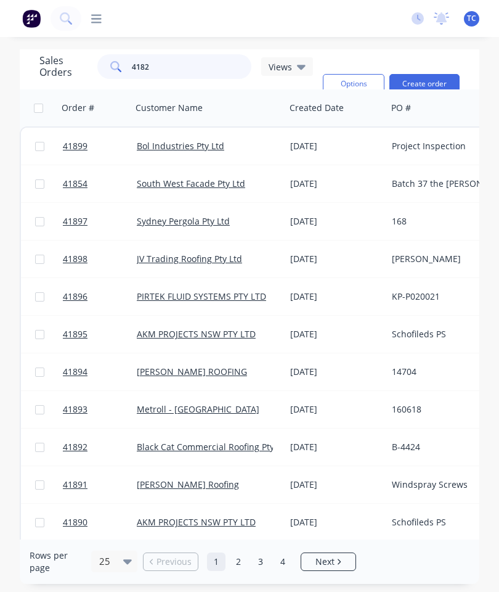
type input "41823"
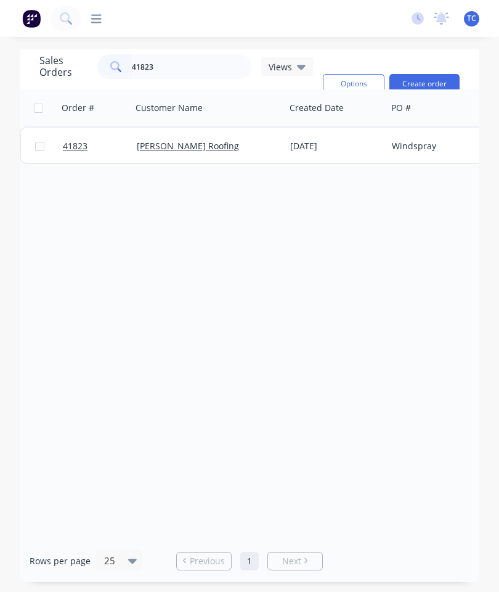
click at [78, 139] on link "41823" at bounding box center [100, 146] width 74 height 37
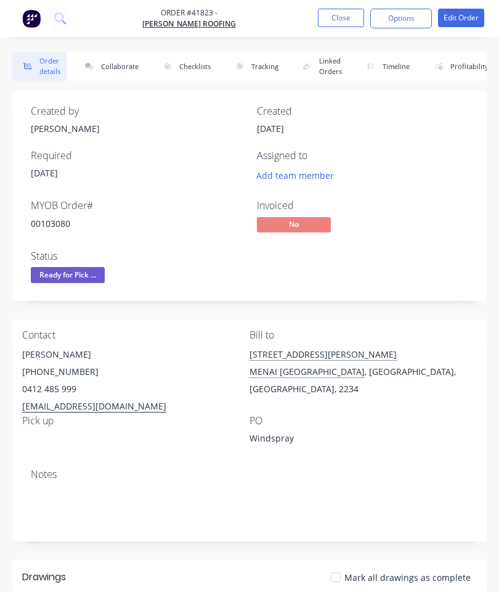
click at [121, 65] on button "Collaborate" at bounding box center [109, 66] width 71 height 28
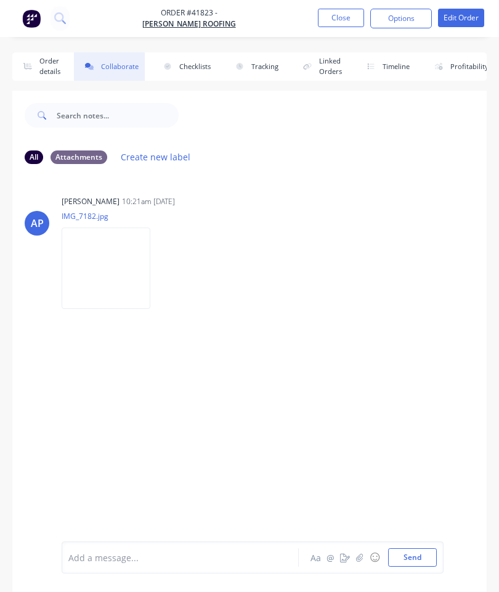
click at [336, 16] on button "Close" at bounding box center [341, 18] width 46 height 18
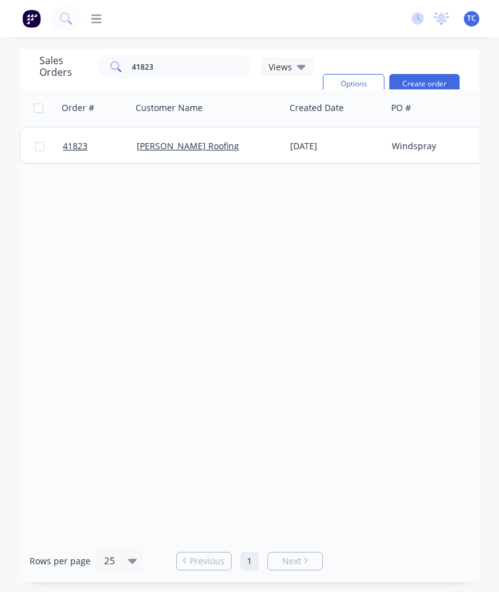
click at [64, 153] on link "41823" at bounding box center [100, 146] width 74 height 37
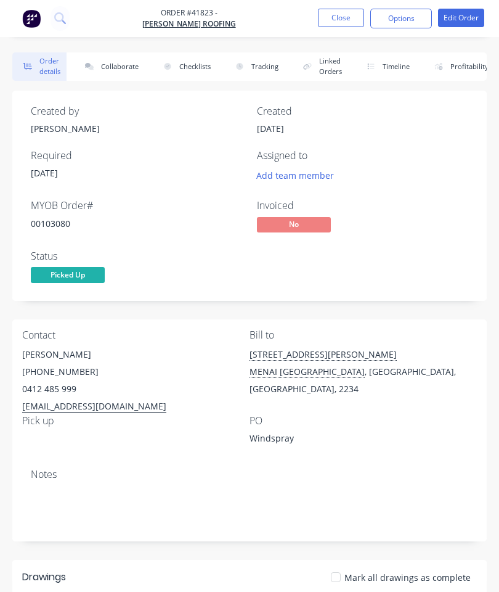
click at [118, 60] on button "Collaborate" at bounding box center [109, 66] width 71 height 28
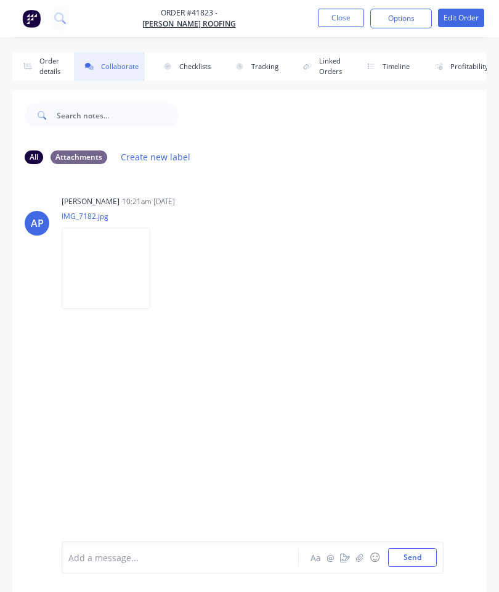
click at [361, 555] on icon "button" at bounding box center [359, 557] width 7 height 9
click at [415, 557] on button "Send" at bounding box center [412, 557] width 49 height 18
click at [341, 17] on button "Close" at bounding box center [341, 18] width 46 height 18
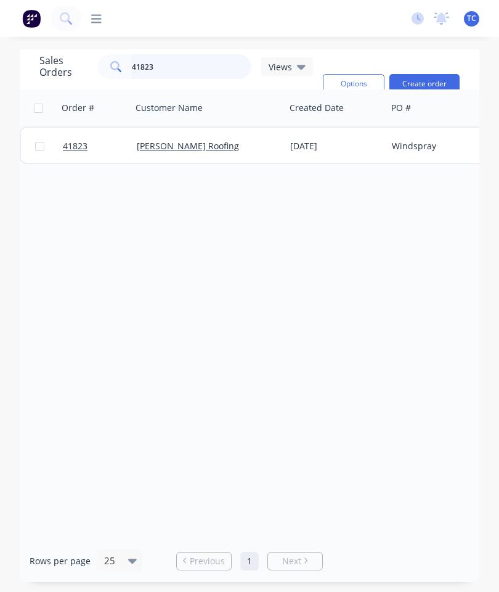
click at [214, 69] on input "41823" at bounding box center [192, 66] width 120 height 25
click at [80, 150] on span "41823" at bounding box center [75, 146] width 25 height 12
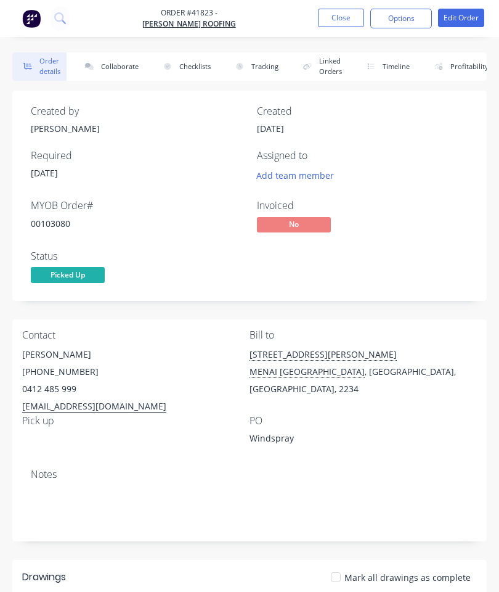
click at [115, 64] on button "Collaborate" at bounding box center [109, 66] width 71 height 28
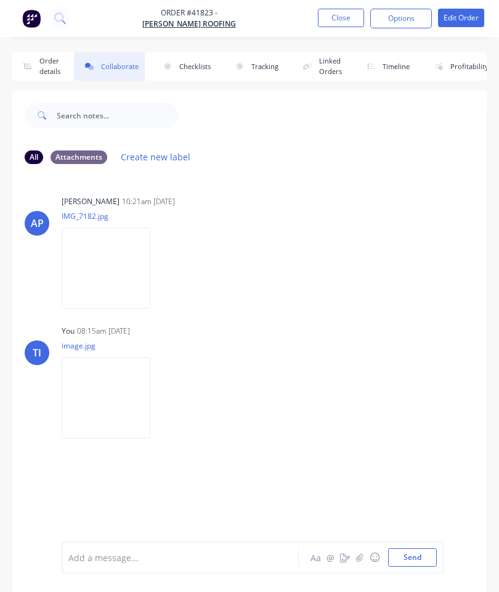
click at [362, 559] on icon "button" at bounding box center [359, 557] width 7 height 9
click at [417, 549] on button "Send" at bounding box center [412, 557] width 49 height 18
click at [341, 16] on button "Close" at bounding box center [341, 18] width 46 height 18
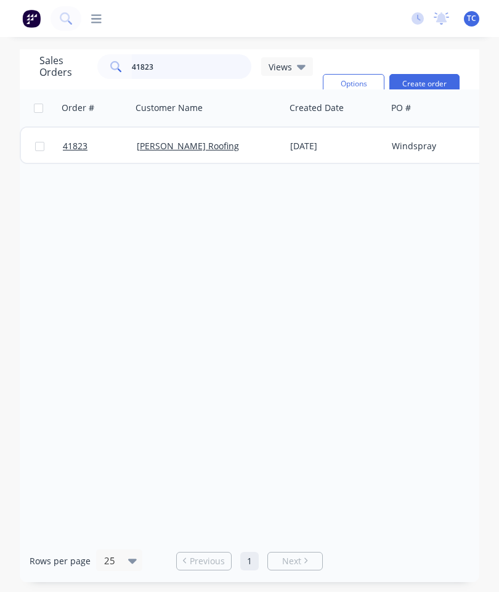
click at [205, 71] on input "41823" at bounding box center [192, 66] width 120 height 25
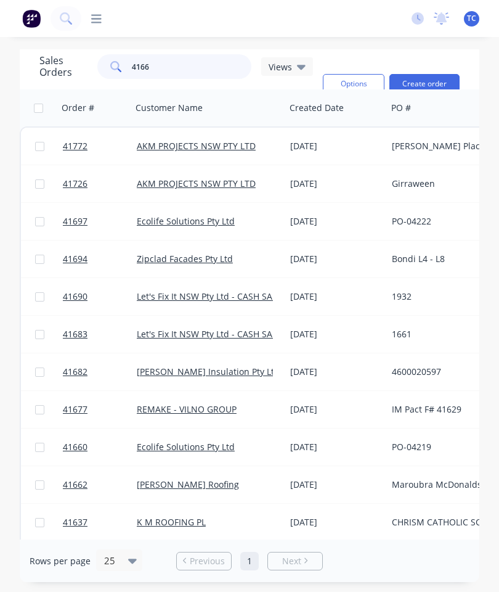
type input "41662"
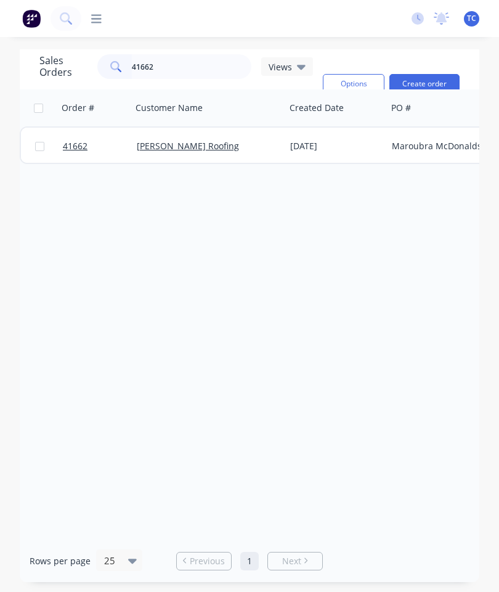
click at [76, 143] on span "41662" at bounding box center [75, 146] width 25 height 12
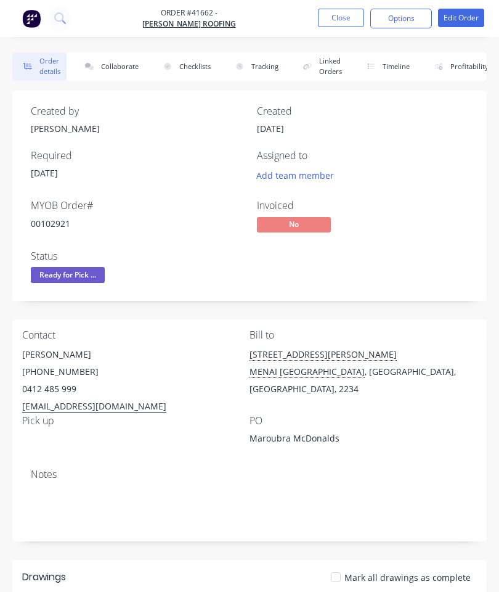
click at [107, 66] on button "Collaborate" at bounding box center [109, 66] width 71 height 28
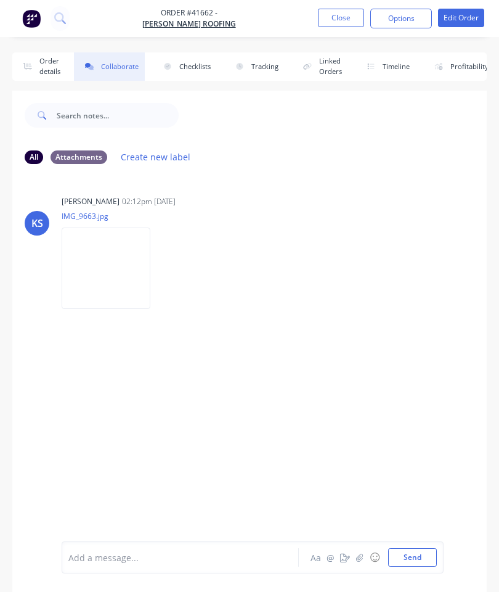
click at [362, 555] on icon "button" at bounding box center [359, 557] width 7 height 9
click at [415, 557] on button "Send" at bounding box center [412, 557] width 49 height 18
click at [48, 63] on button "Order details" at bounding box center [39, 66] width 54 height 28
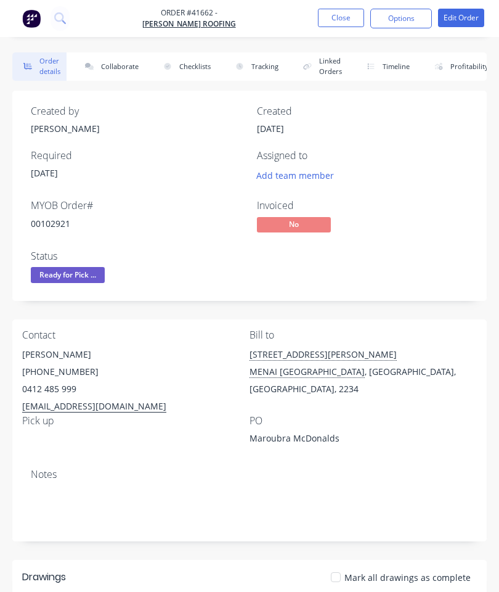
click at [110, 65] on button "Collaborate" at bounding box center [109, 66] width 71 height 28
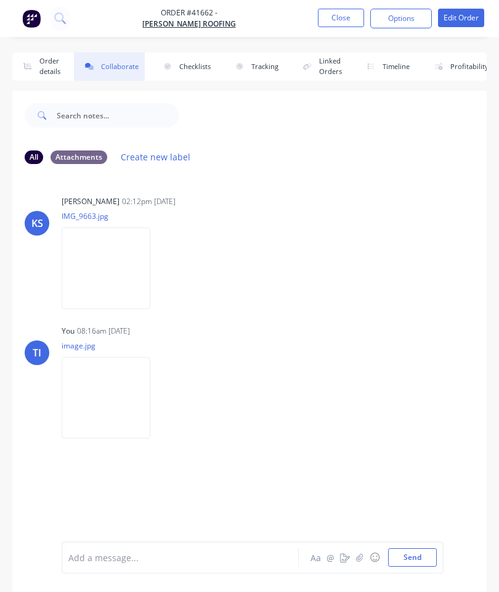
click at [52, 66] on button "Order details" at bounding box center [39, 66] width 54 height 28
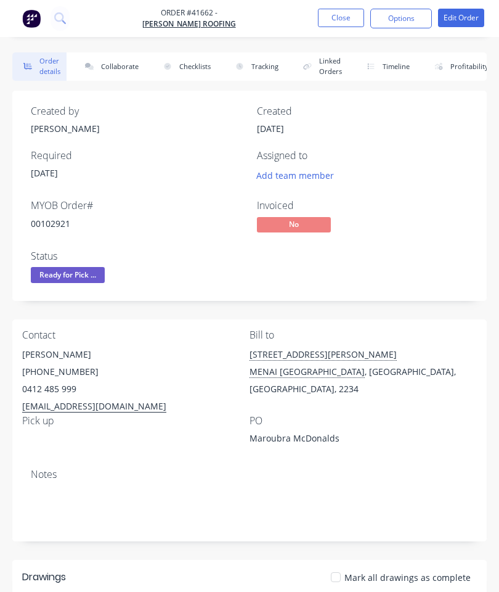
click at [337, 17] on button "Close" at bounding box center [341, 18] width 46 height 18
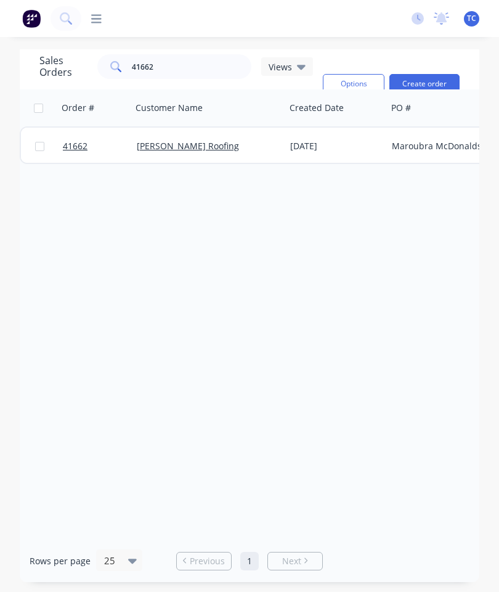
click at [76, 150] on span "41662" at bounding box center [75, 146] width 25 height 12
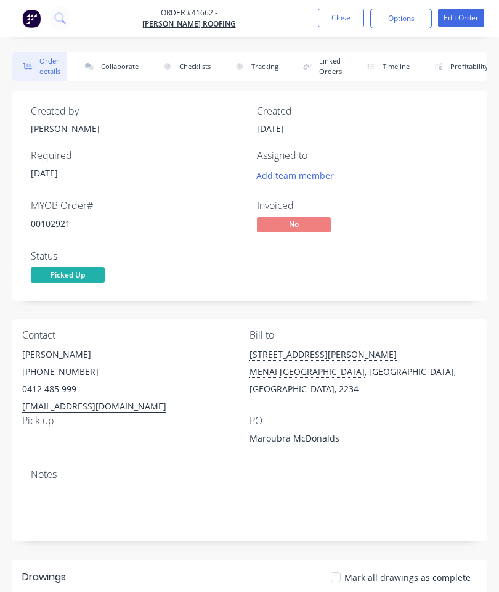
click at [345, 19] on button "Close" at bounding box center [341, 18] width 46 height 18
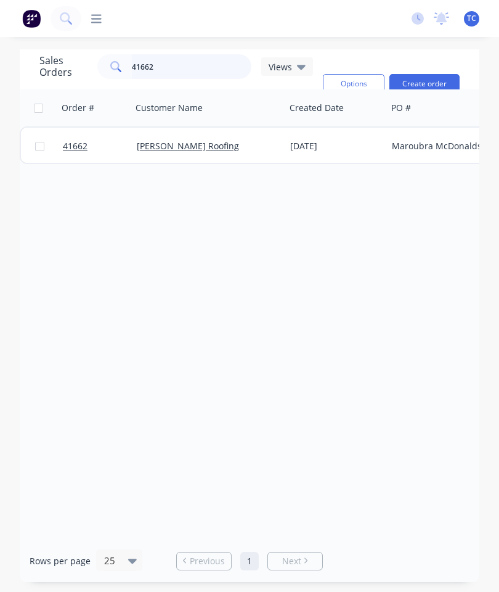
click at [182, 73] on input "41662" at bounding box center [192, 66] width 120 height 25
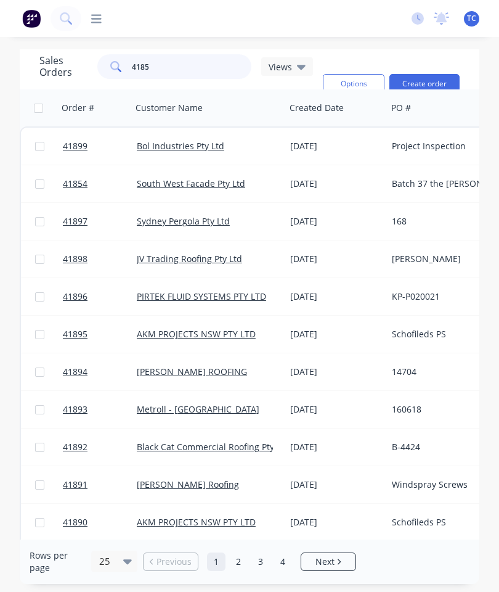
type input "41854"
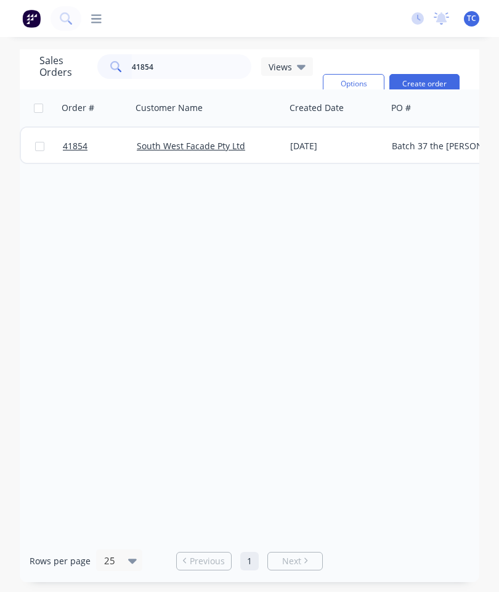
click at [65, 144] on span "41854" at bounding box center [75, 146] width 25 height 12
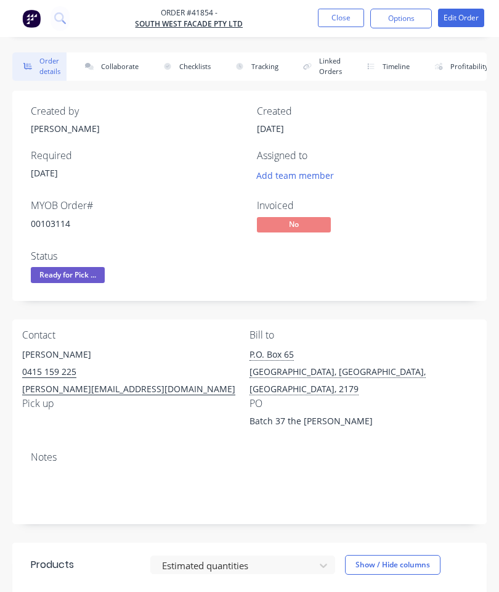
click at [126, 68] on button "Collaborate" at bounding box center [109, 66] width 71 height 28
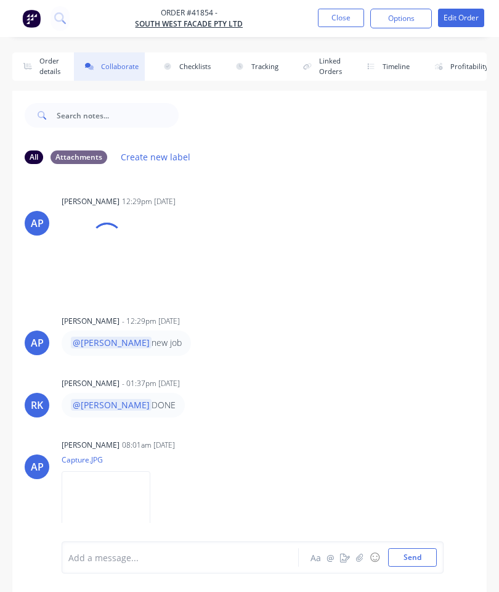
click at [365, 558] on button "button" at bounding box center [360, 557] width 15 height 15
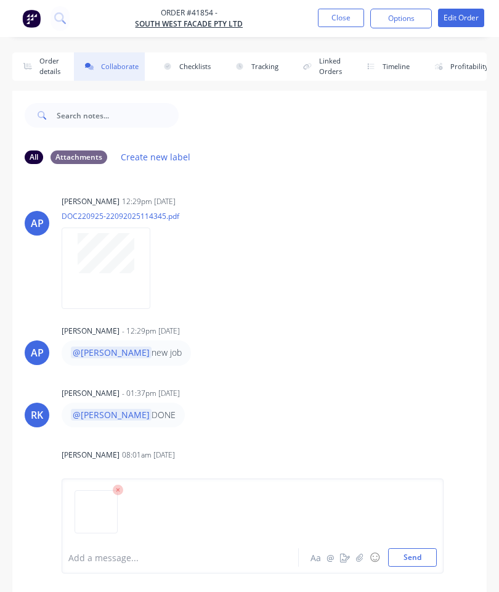
click at [423, 557] on button "Send" at bounding box center [412, 557] width 49 height 18
